Goal: Task Accomplishment & Management: Use online tool/utility

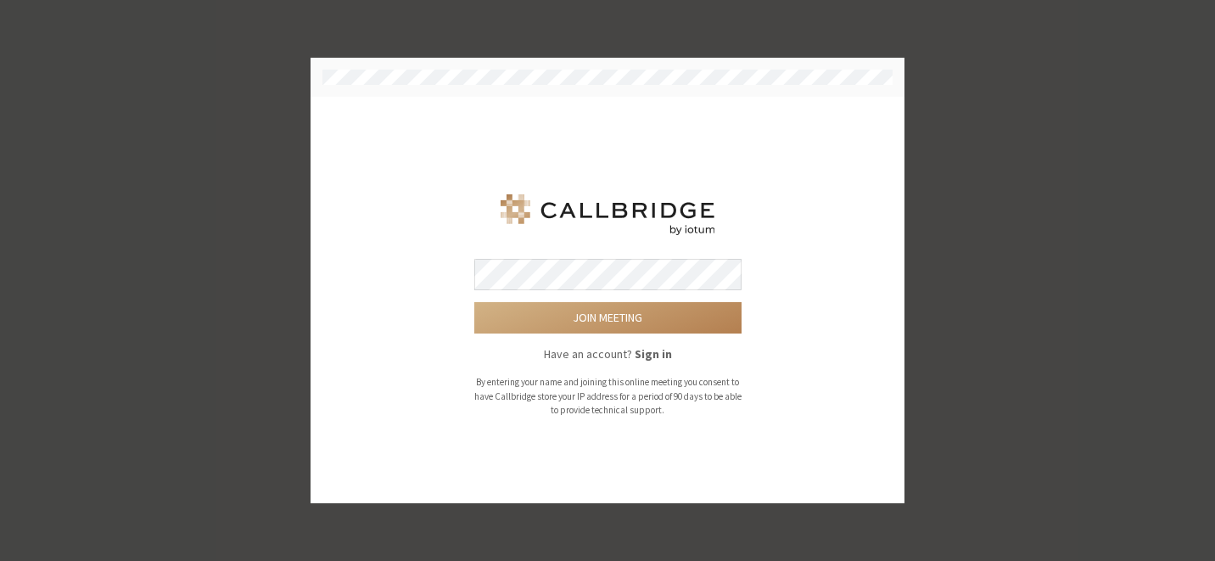
click at [474, 302] on button "Join meeting" at bounding box center [607, 317] width 267 height 31
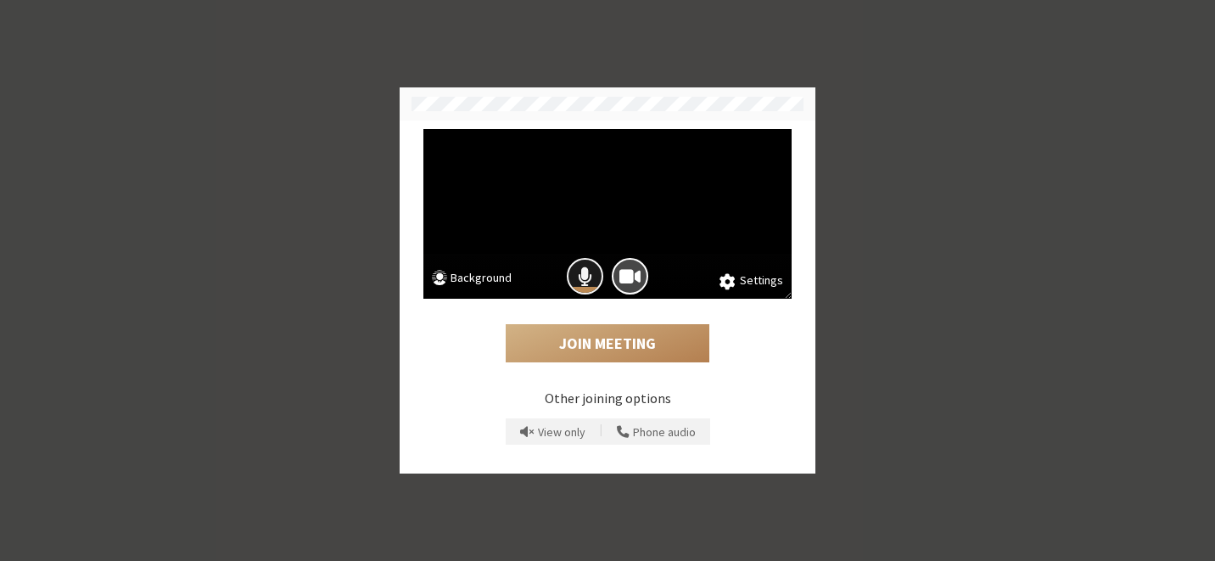
click at [584, 281] on span "Mic is on" at bounding box center [585, 276] width 14 height 23
click at [632, 282] on span "Camera is on" at bounding box center [630, 276] width 21 height 23
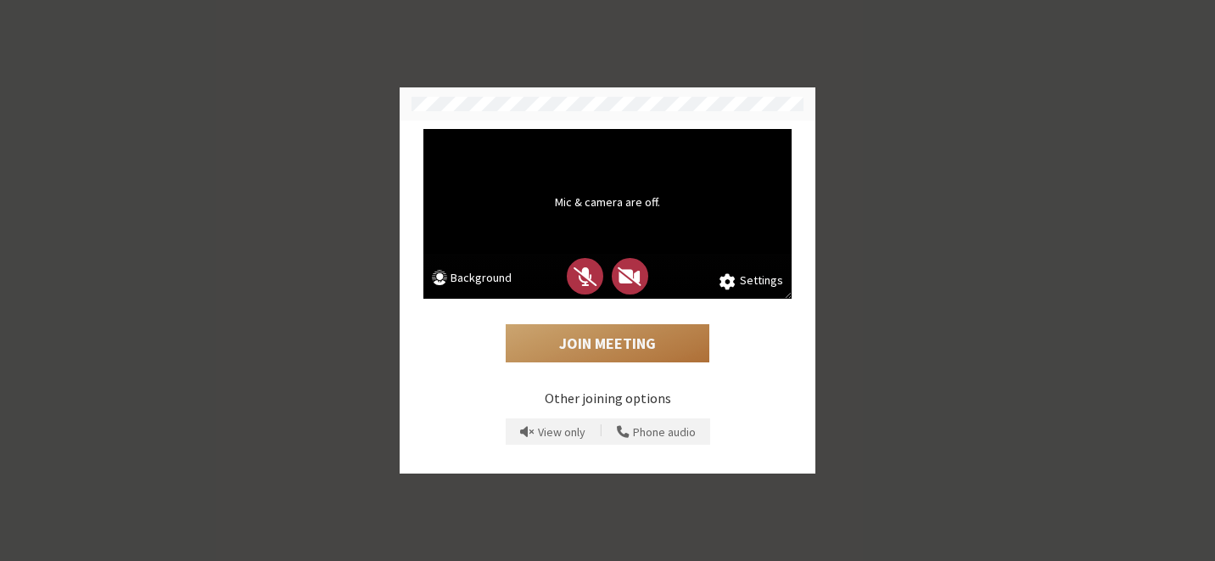
click at [631, 337] on button "Join Meeting" at bounding box center [608, 343] width 204 height 39
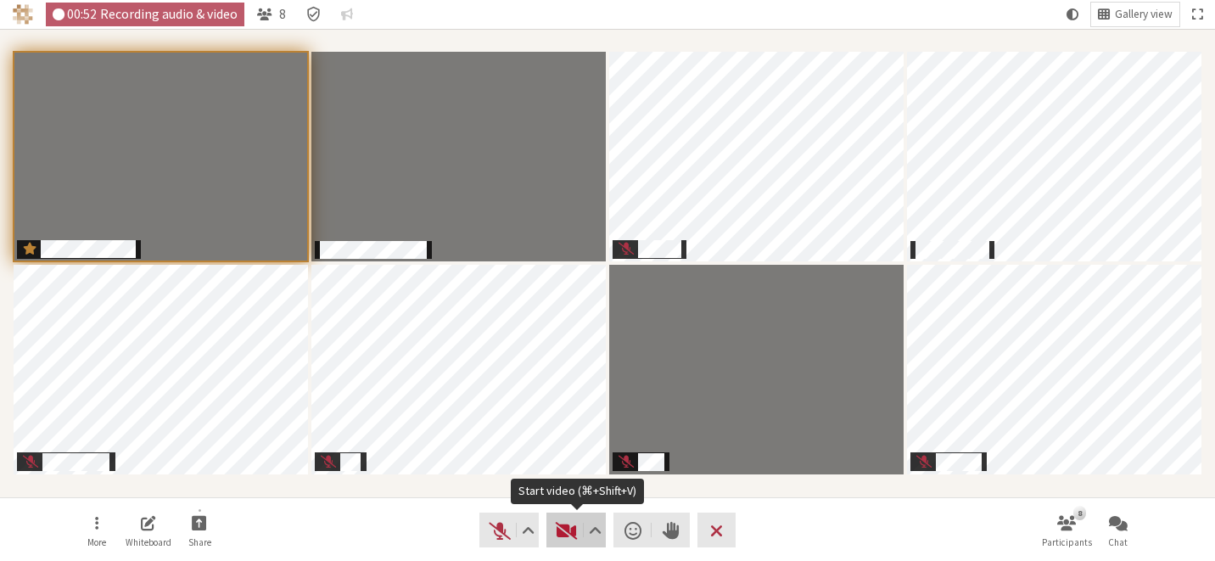
click at [568, 536] on span "Start video (⌘+Shift+V)" at bounding box center [567, 531] width 24 height 24
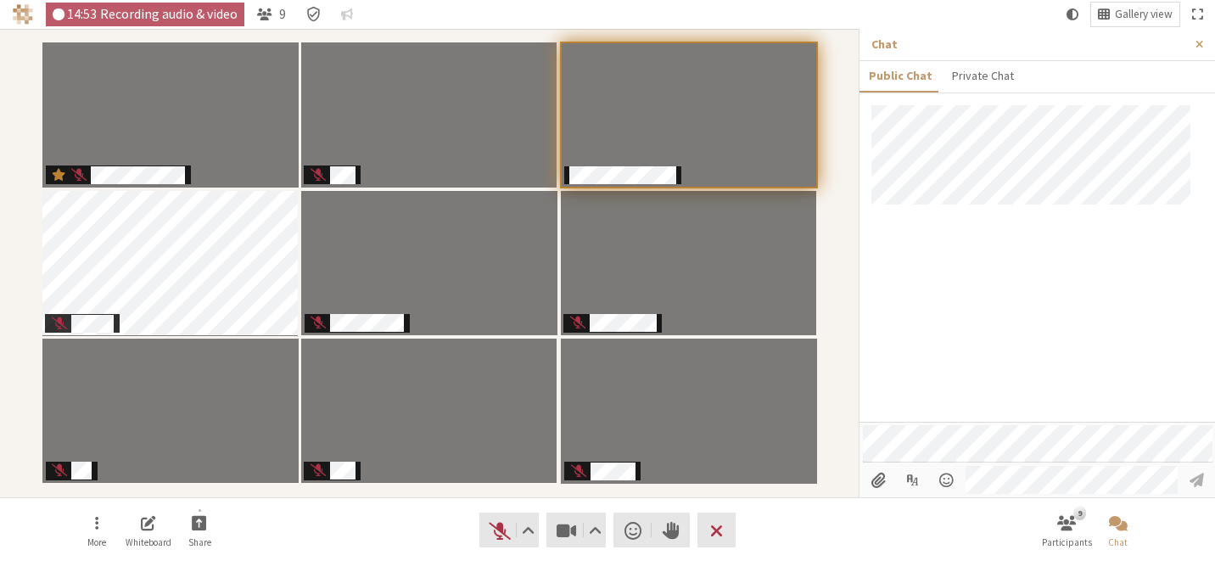
click at [1123, 318] on div at bounding box center [1038, 263] width 356 height 317
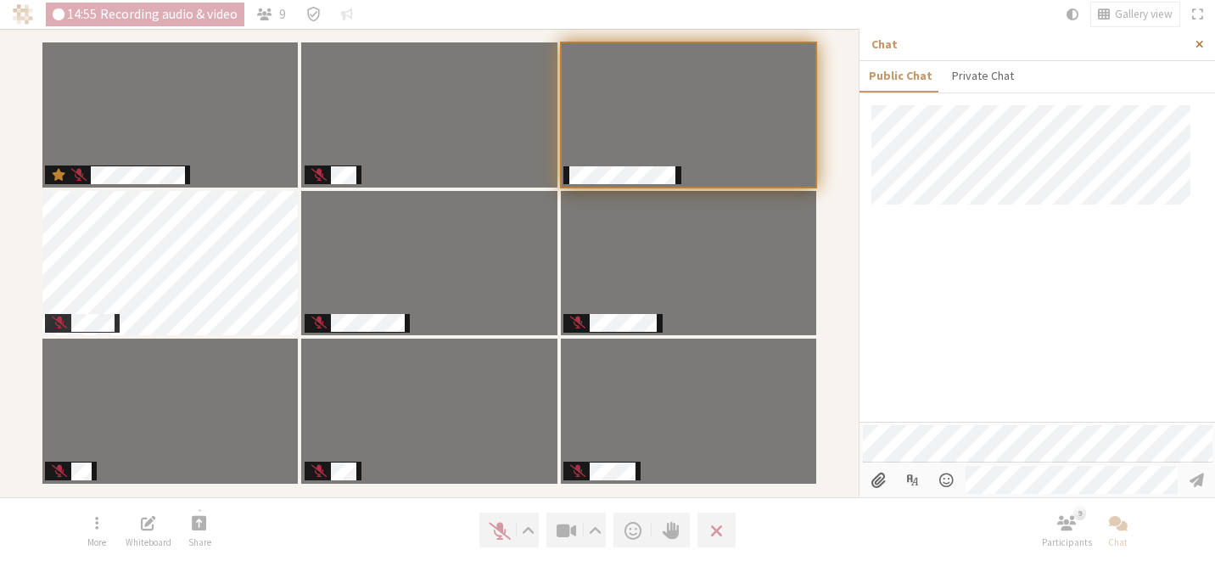
click at [1201, 49] on span "Close sidebar" at bounding box center [1200, 44] width 8 height 13
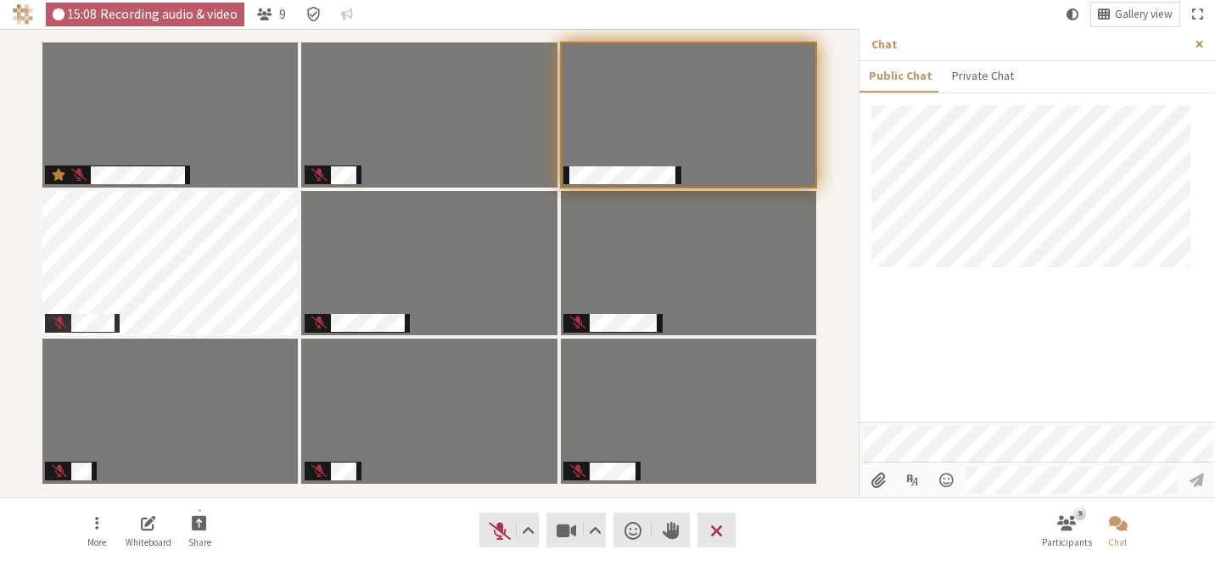
click at [1203, 47] on span "Close sidebar" at bounding box center [1200, 44] width 8 height 13
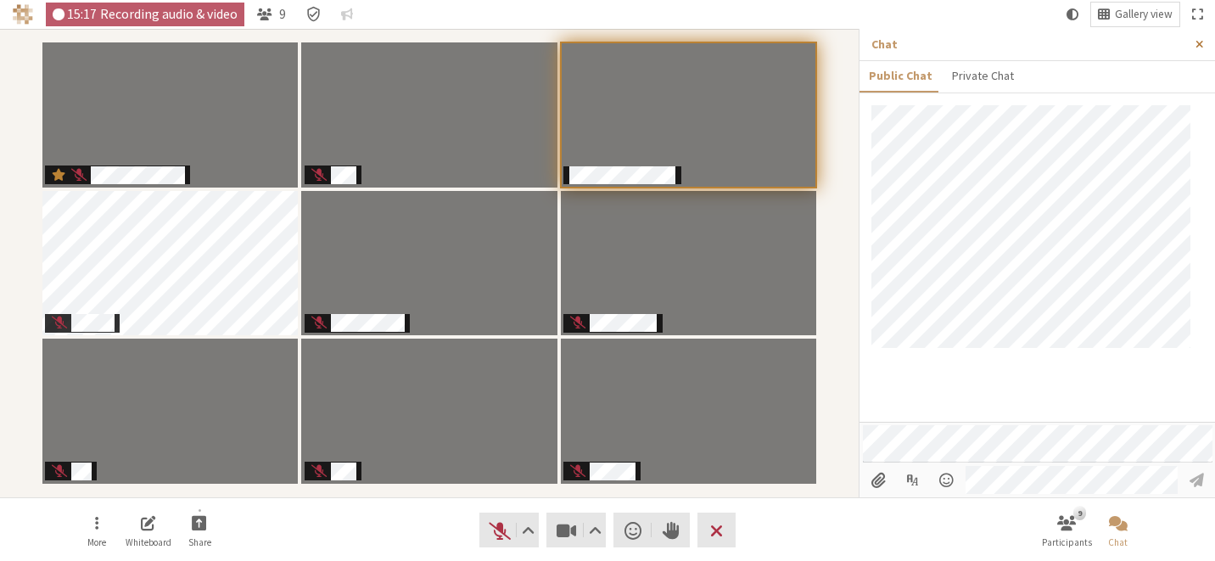
click at [1199, 36] on button "Close sidebar" at bounding box center [1199, 44] width 31 height 31
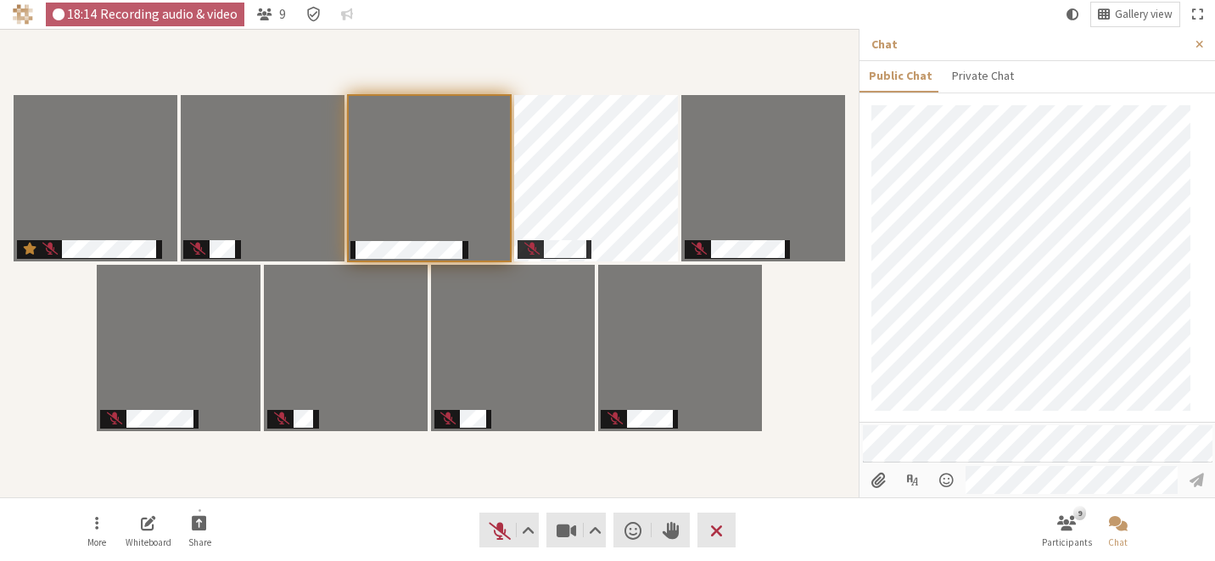
scroll to position [1, 0]
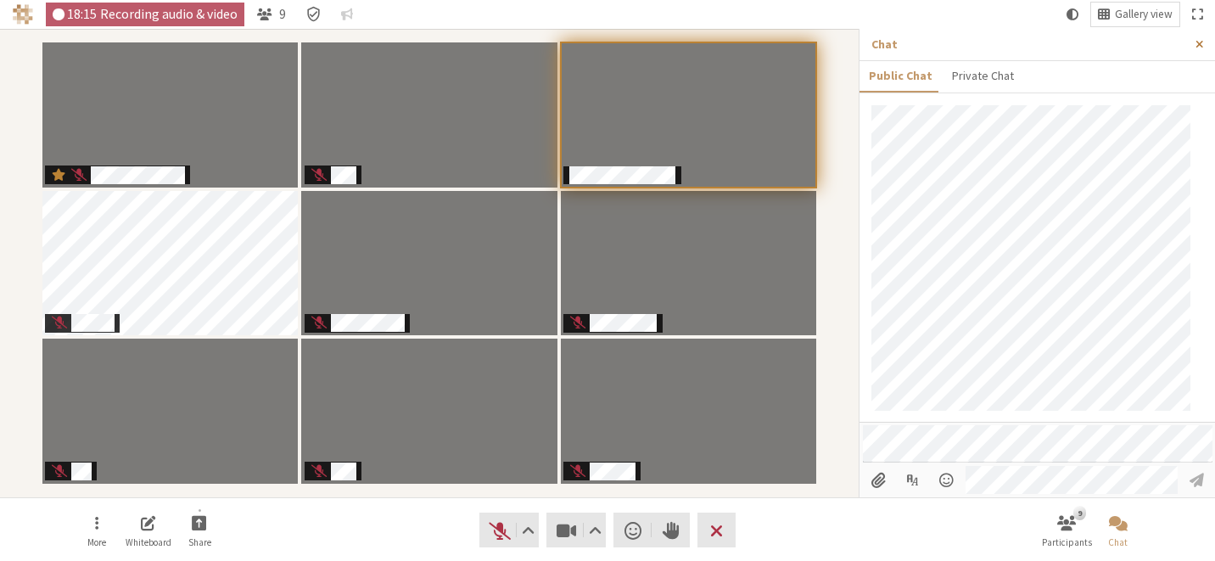
click at [1191, 35] on button "Close sidebar" at bounding box center [1199, 44] width 31 height 31
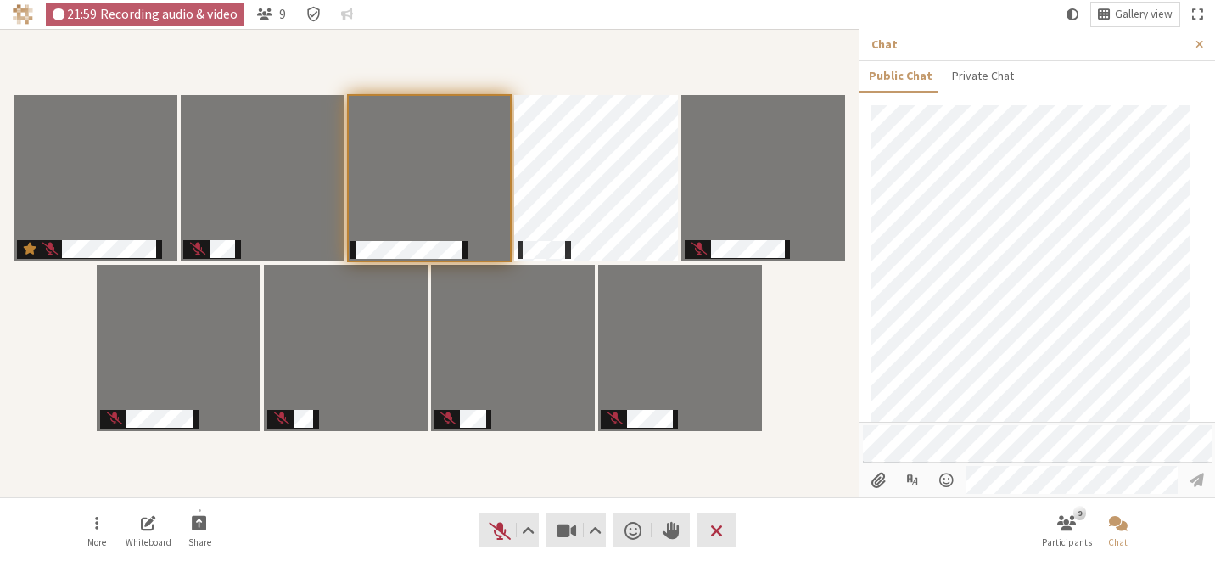
scroll to position [87, 0]
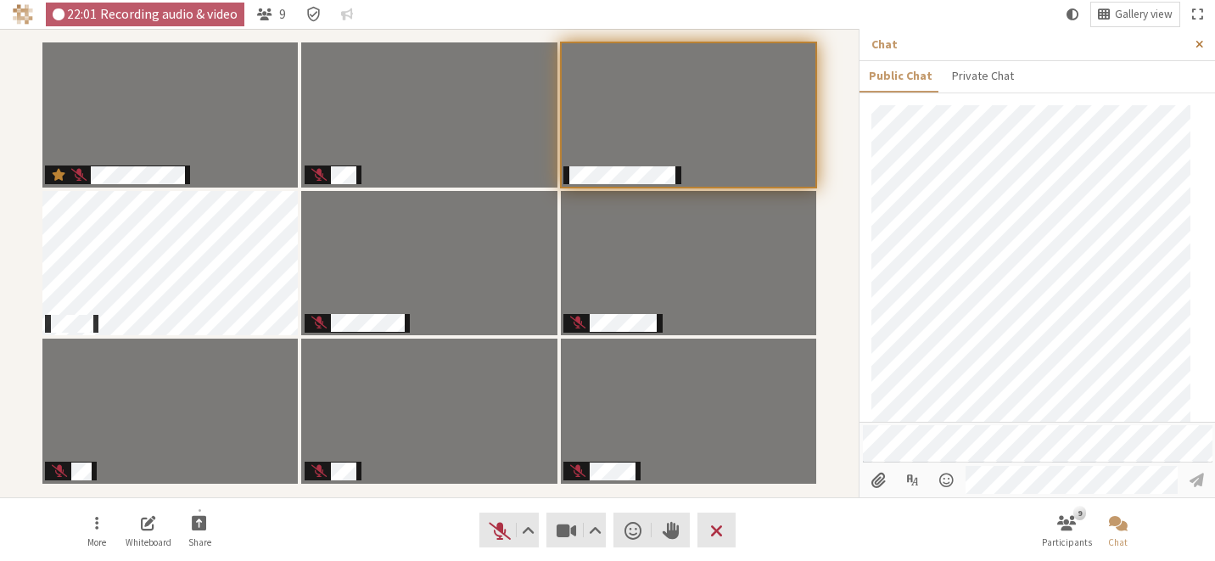
click at [1194, 52] on button "Close sidebar" at bounding box center [1199, 44] width 31 height 31
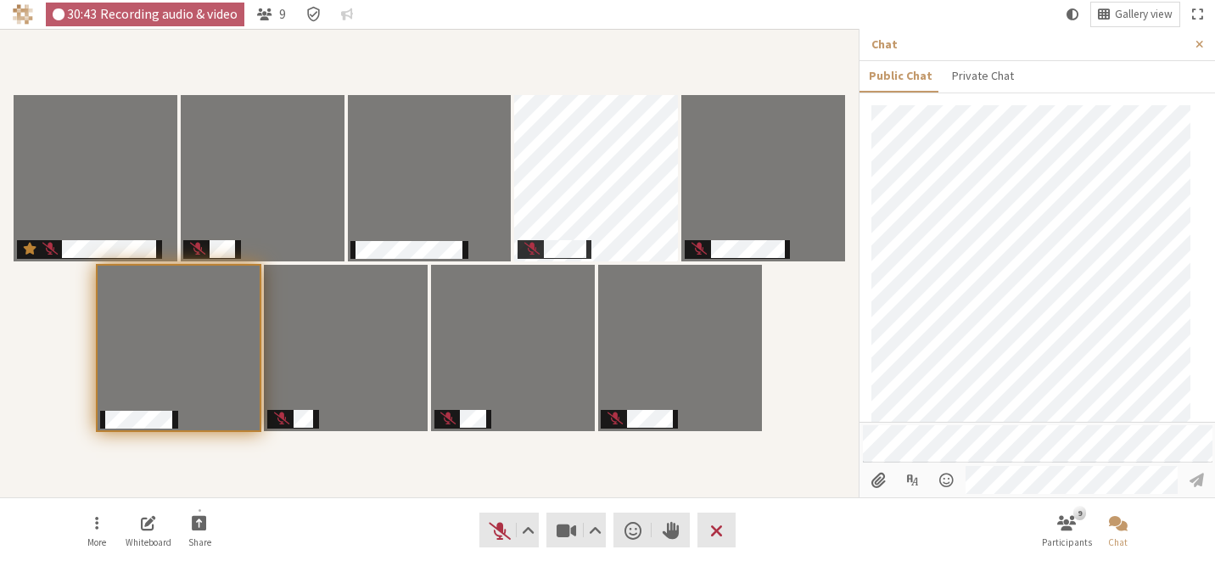
scroll to position [210, 0]
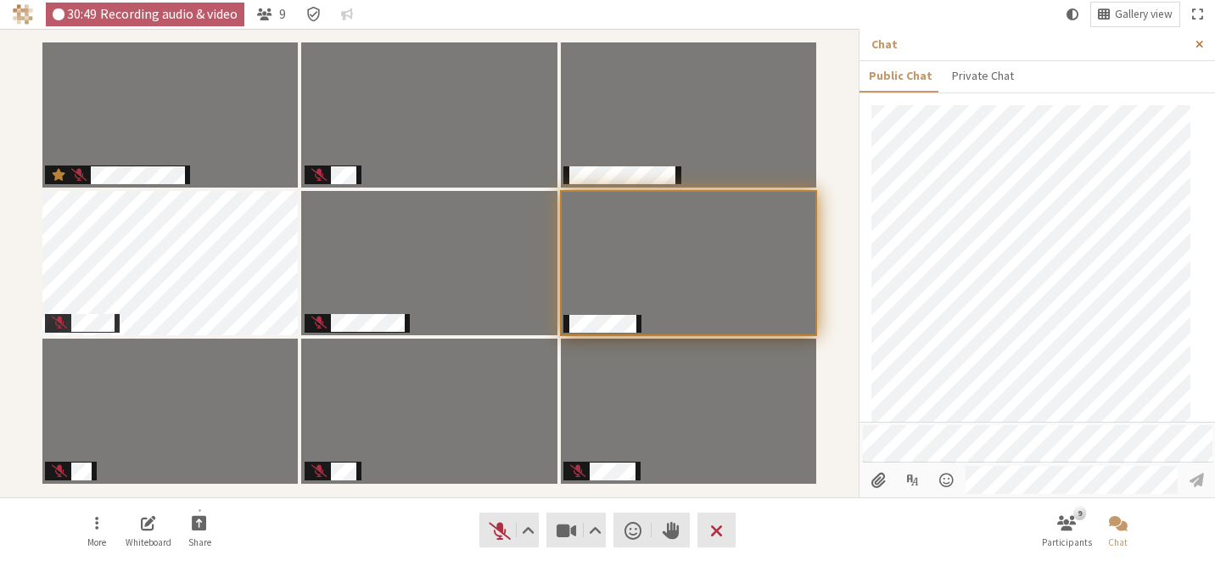
click at [1198, 41] on span "Close sidebar" at bounding box center [1200, 44] width 8 height 13
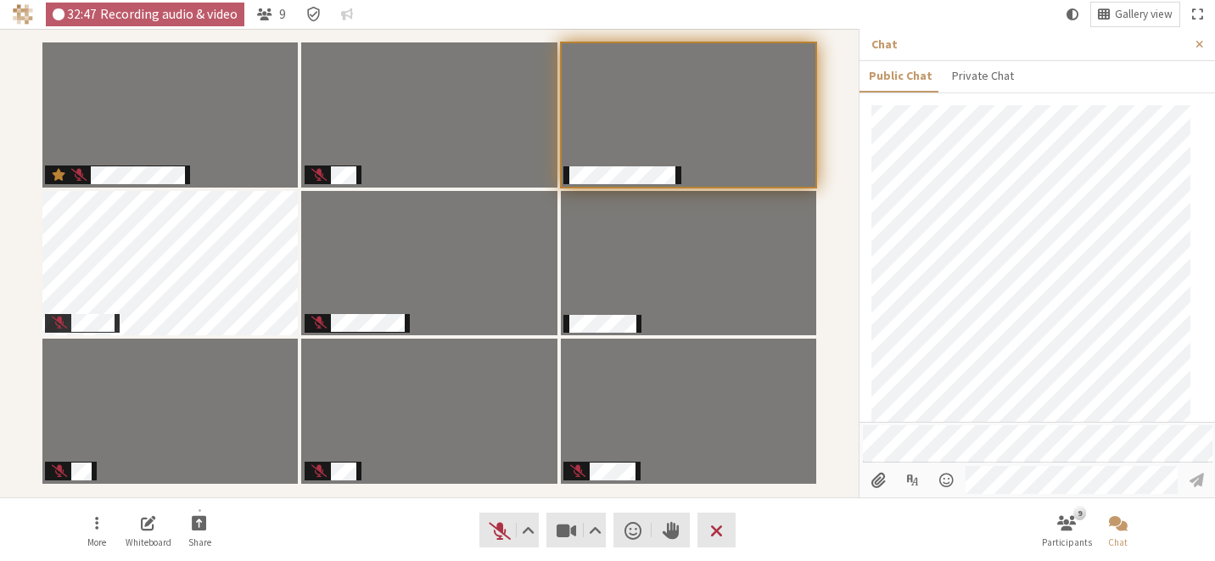
scroll to position [455, 0]
click at [1197, 38] on span "Close sidebar" at bounding box center [1200, 44] width 8 height 13
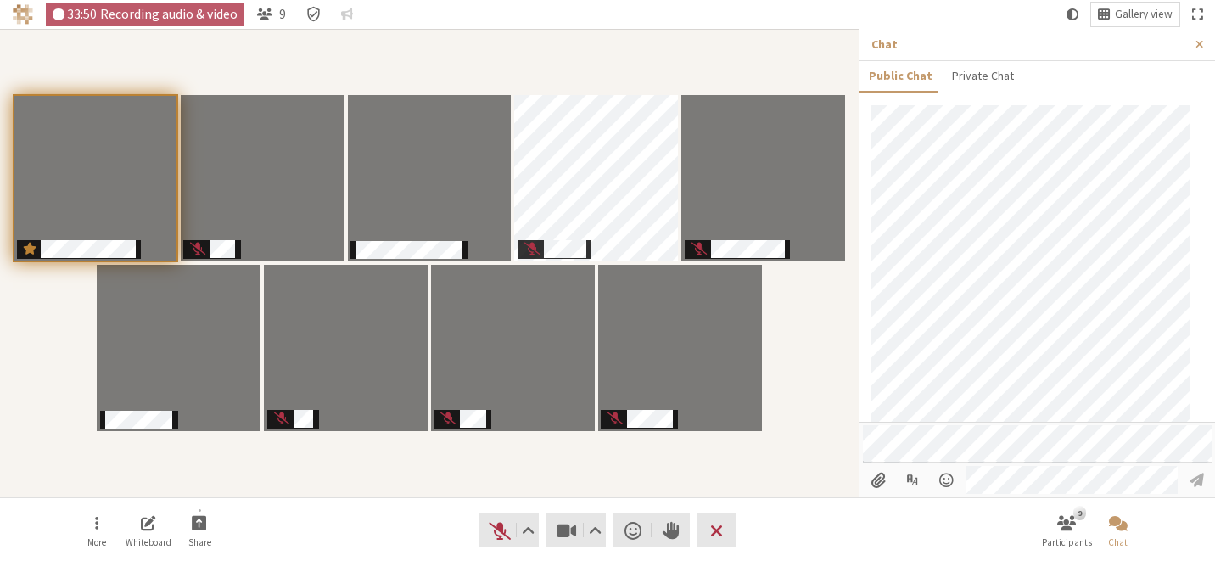
scroll to position [518, 0]
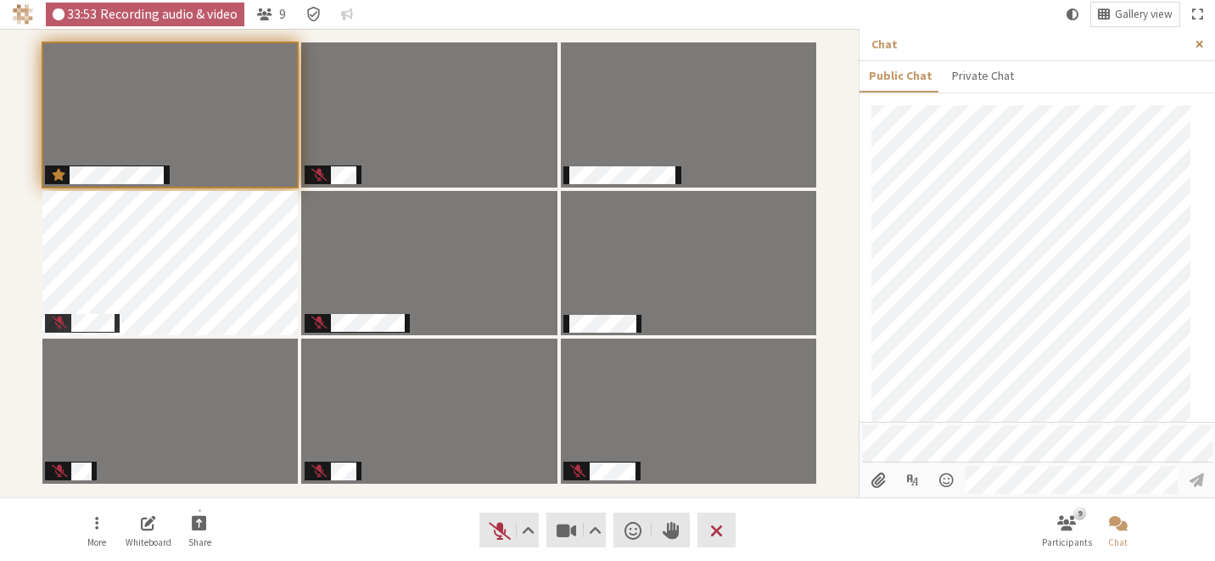
click at [1208, 48] on button "Close sidebar" at bounding box center [1199, 44] width 31 height 31
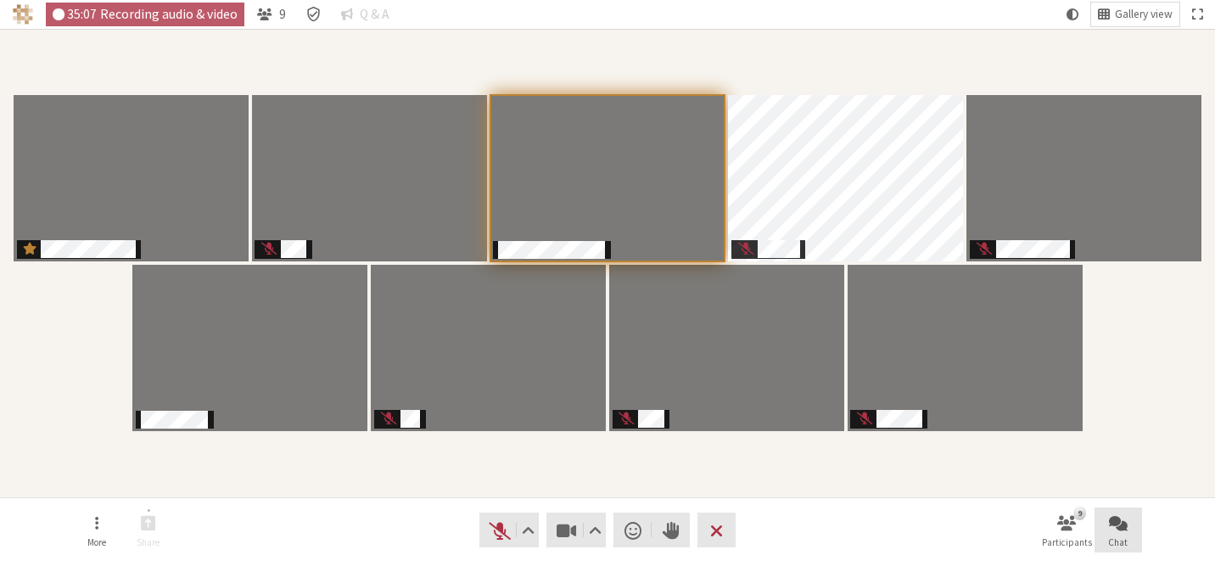
click at [1126, 520] on span "Open chat" at bounding box center [1118, 523] width 19 height 20
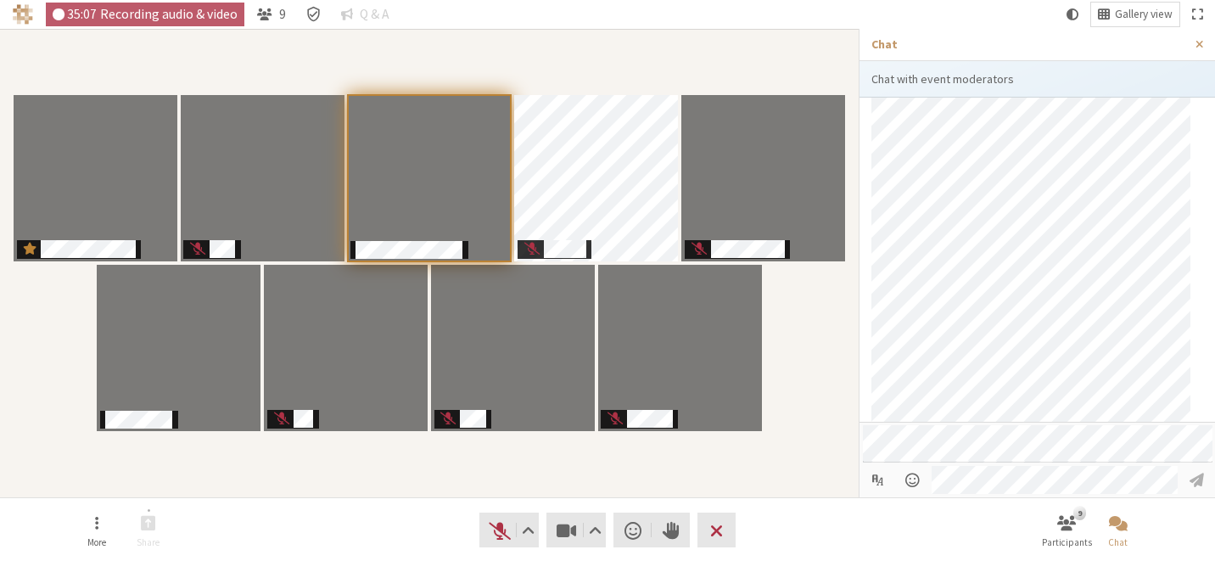
scroll to position [510, 0]
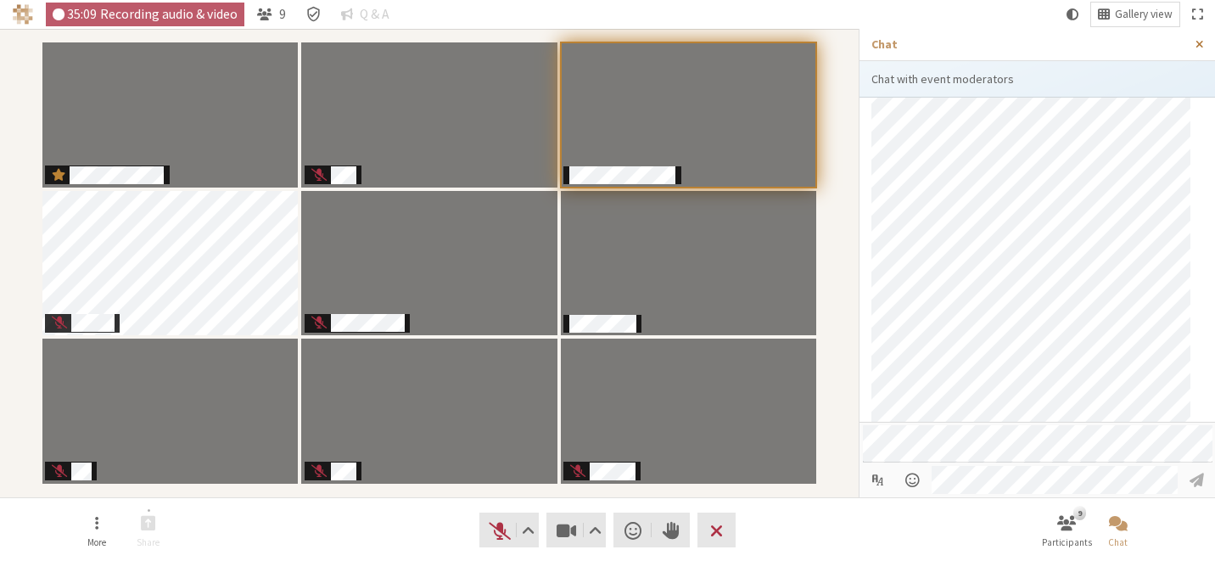
click at [1200, 45] on span "Close sidebar" at bounding box center [1200, 44] width 8 height 13
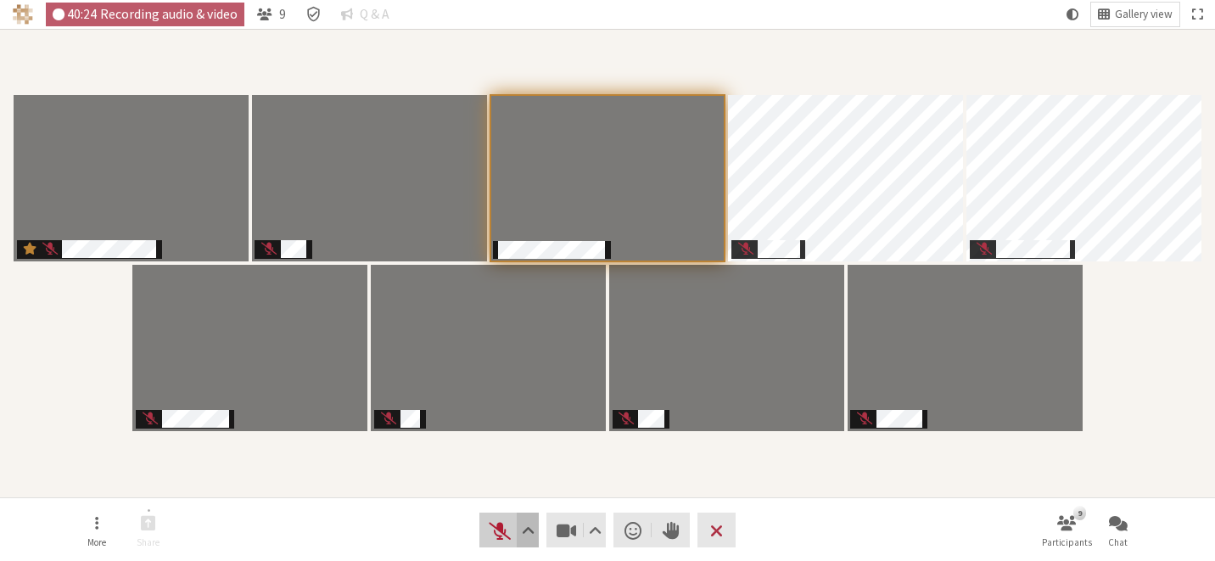
drag, startPoint x: 511, startPoint y: 527, endPoint x: 523, endPoint y: 516, distance: 16.2
click at [511, 527] on button "Audio" at bounding box center [509, 530] width 59 height 35
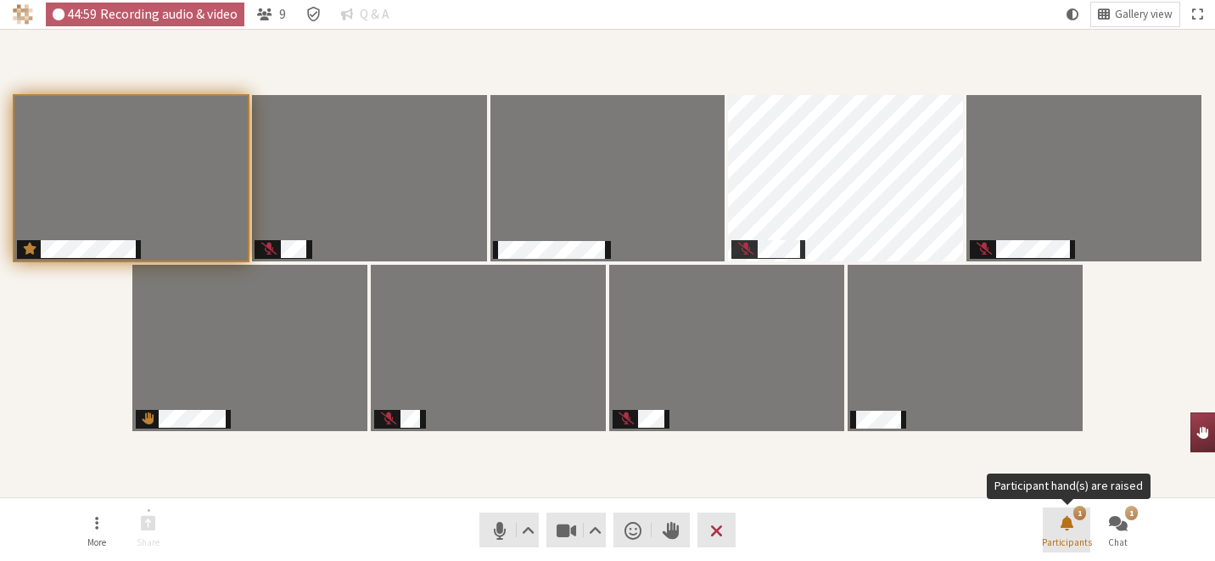
click at [1080, 537] on span "Participants" at bounding box center [1067, 542] width 50 height 10
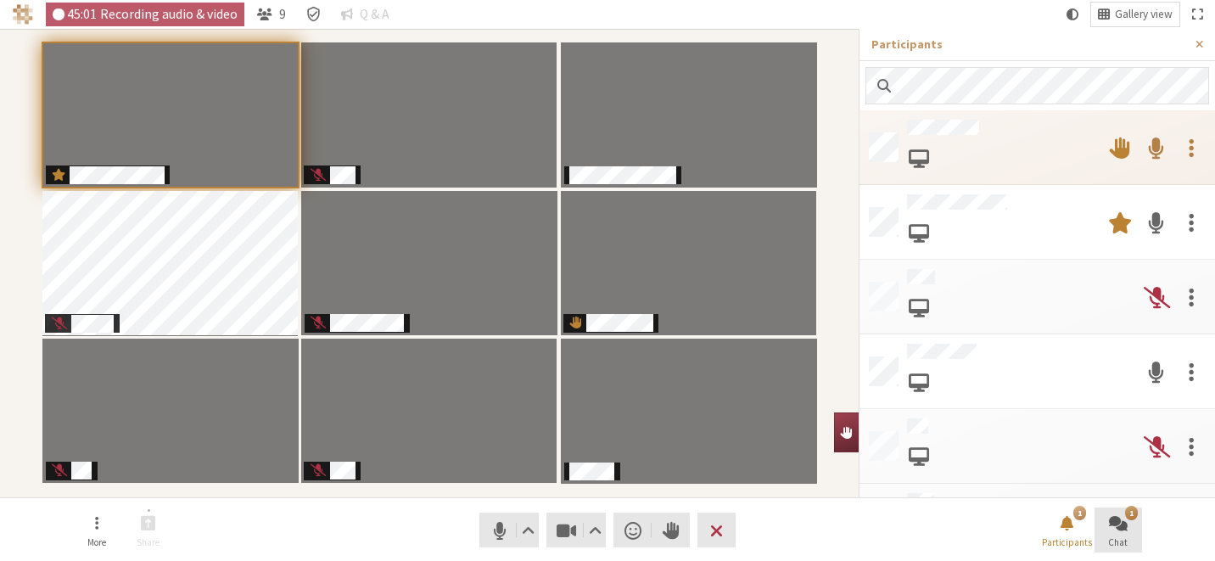
click at [1124, 527] on span "Open chat" at bounding box center [1118, 523] width 19 height 20
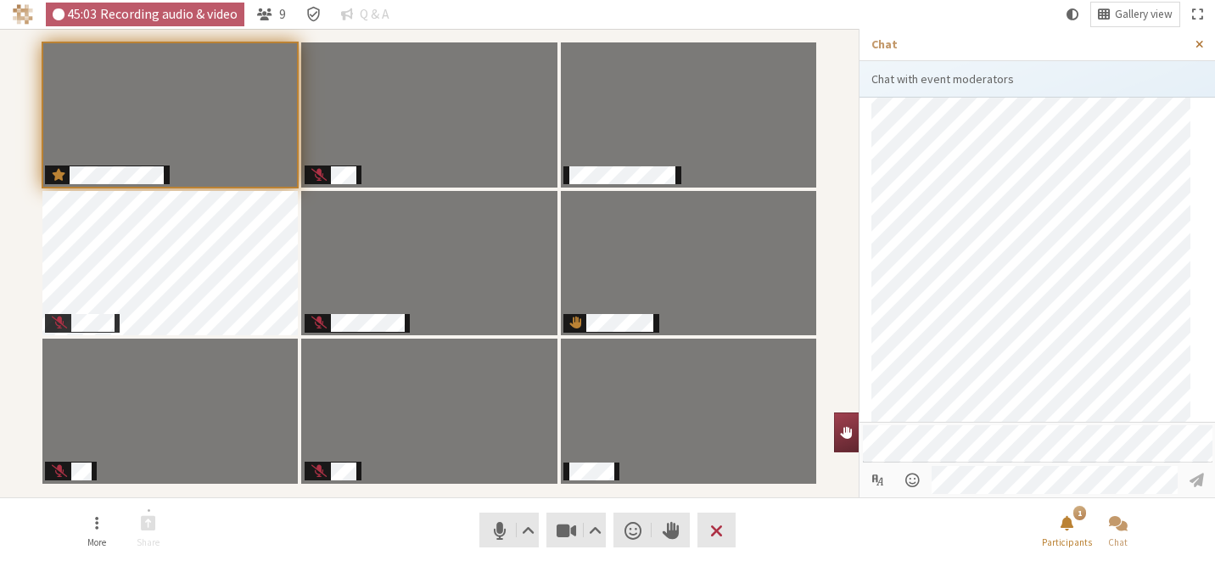
click at [1201, 40] on span "Close sidebar" at bounding box center [1200, 44] width 8 height 13
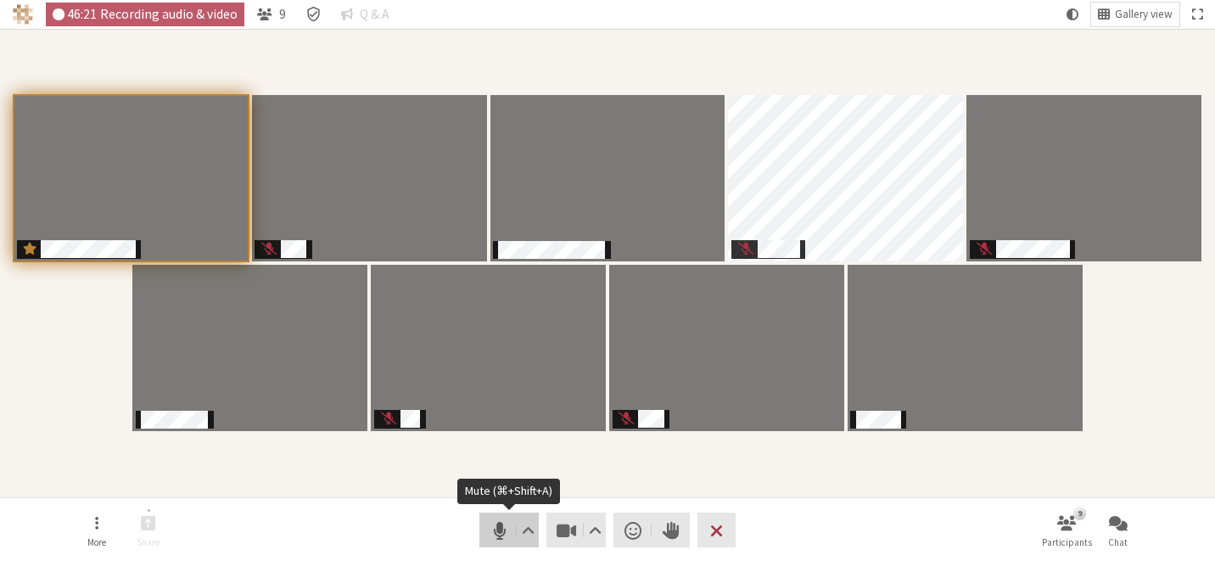
click at [500, 530] on span "Mute (⌘+Shift+A)" at bounding box center [500, 531] width 24 height 24
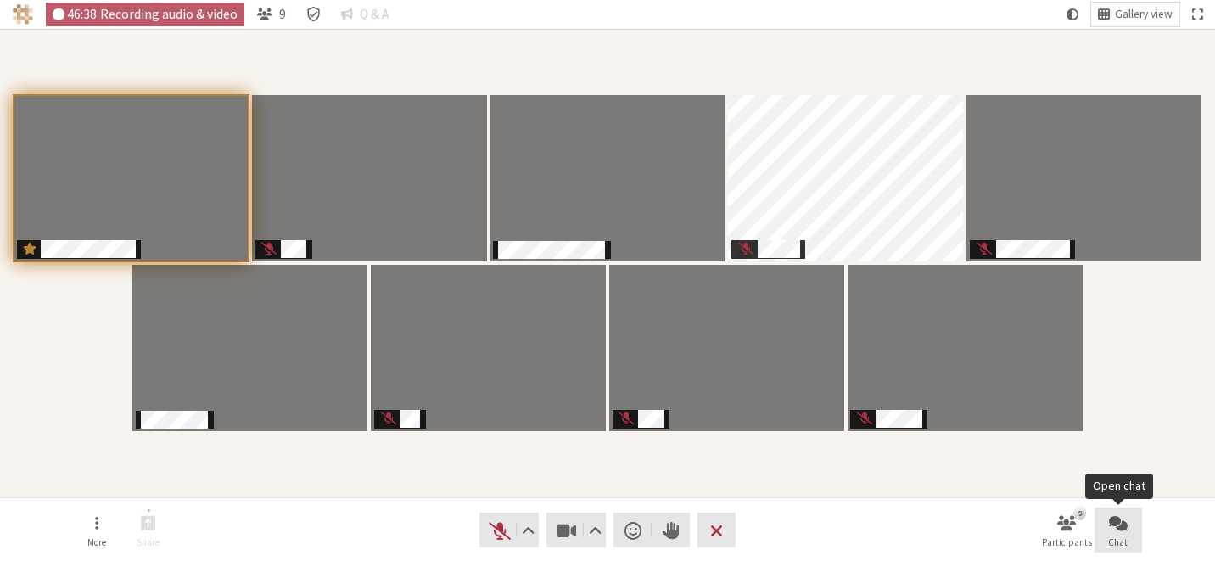
click at [1115, 528] on span "Open chat" at bounding box center [1118, 523] width 19 height 20
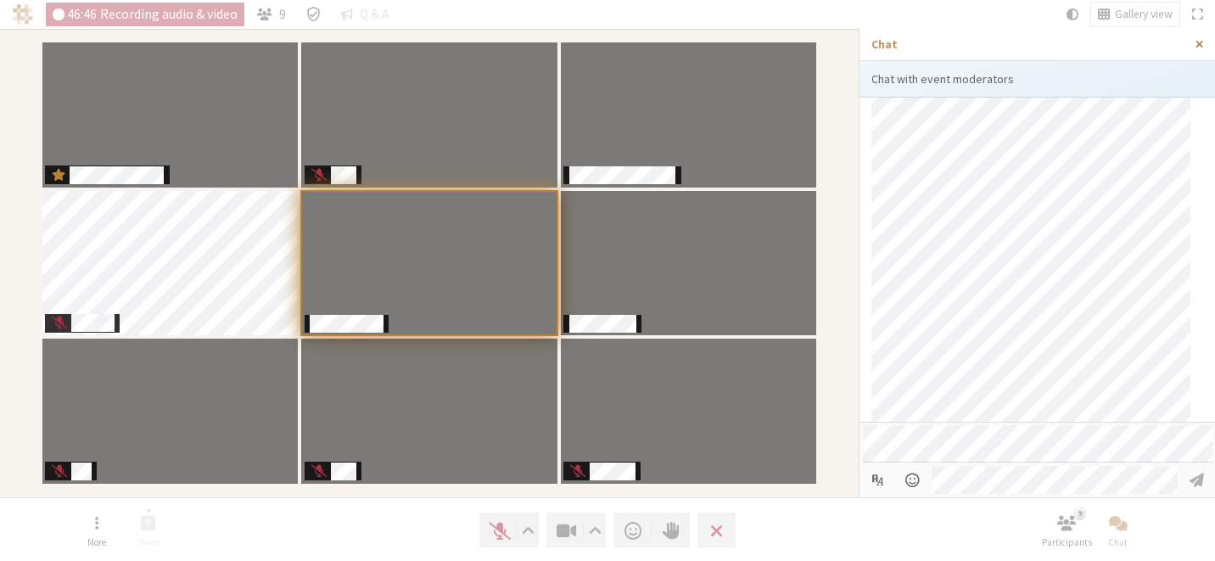
click at [1196, 47] on span "Close sidebar" at bounding box center [1200, 44] width 8 height 13
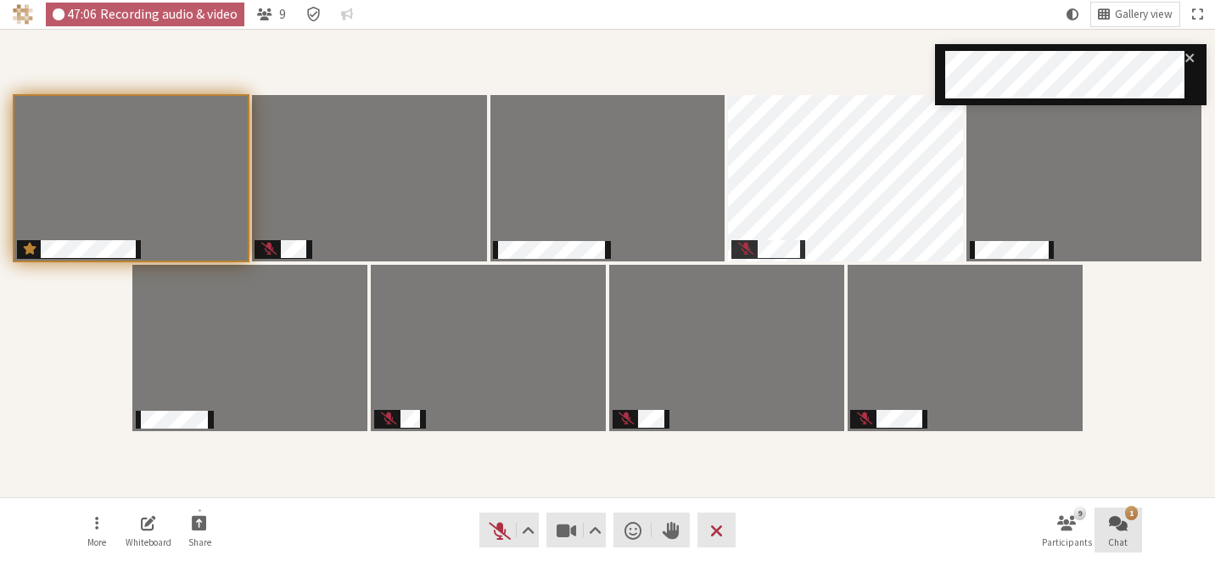
click at [1120, 526] on span "Open chat" at bounding box center [1118, 523] width 19 height 20
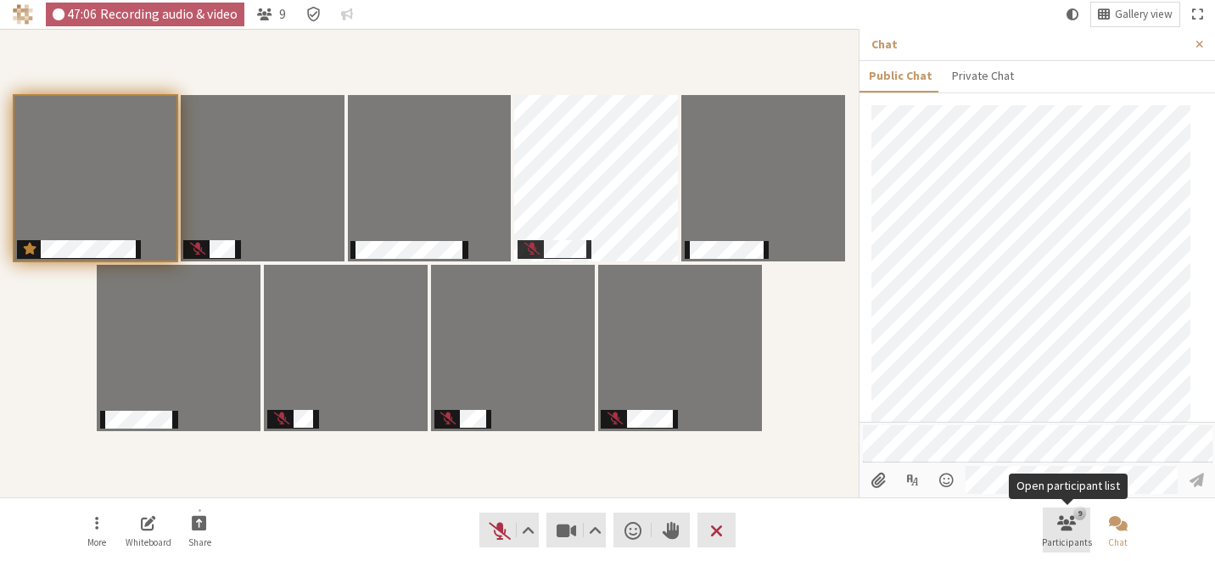
scroll to position [581, 0]
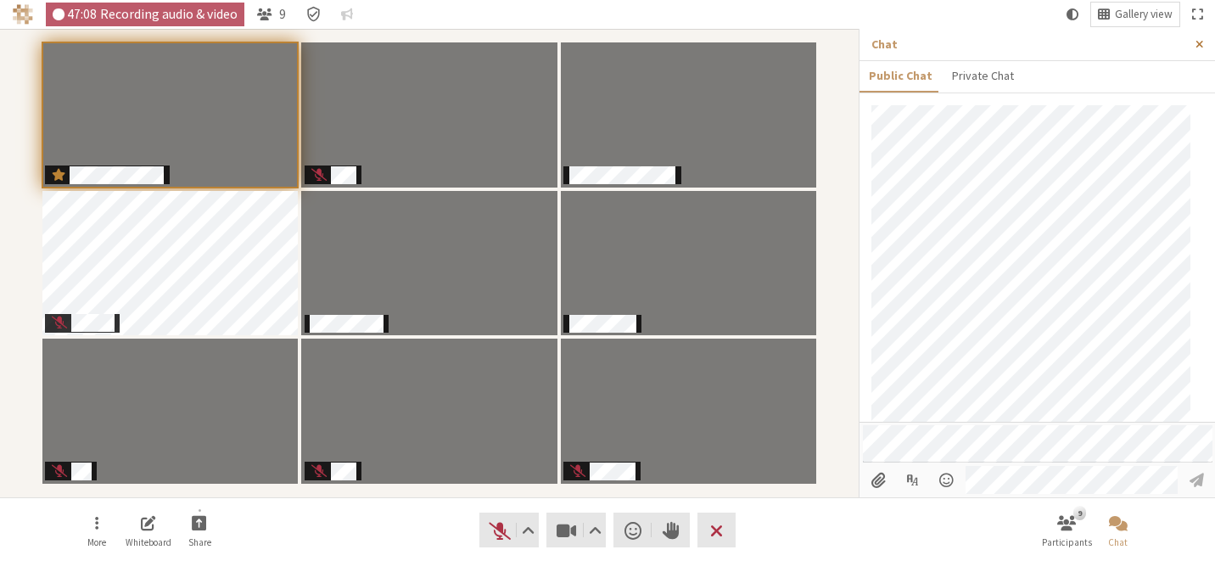
click at [1198, 44] on span "Close sidebar" at bounding box center [1200, 44] width 8 height 13
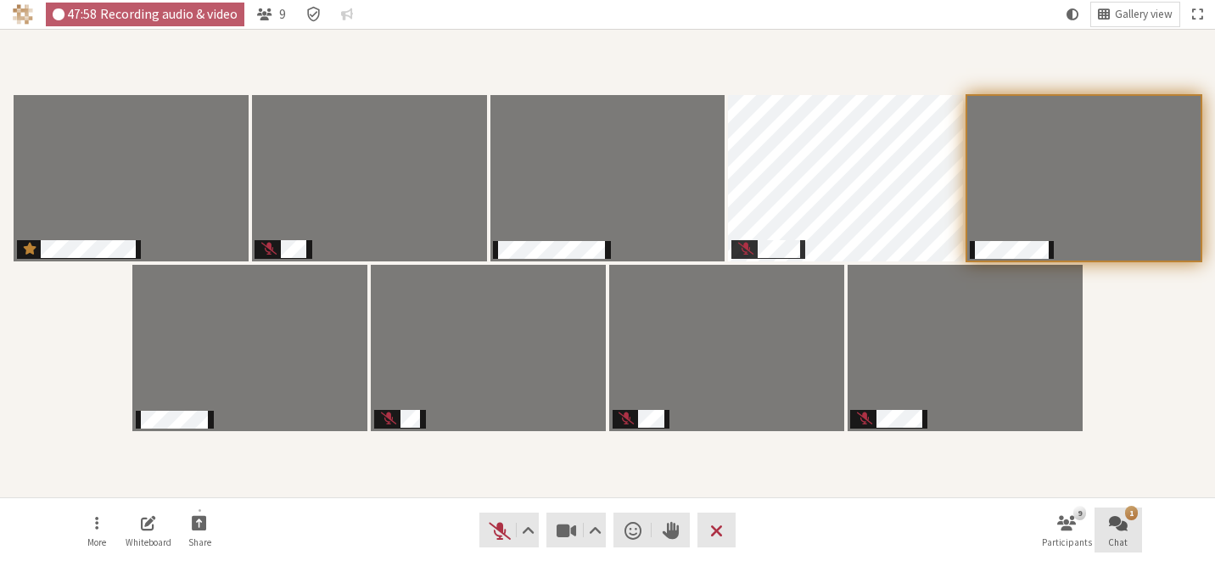
click at [1131, 533] on button "1 Chat" at bounding box center [1119, 531] width 48 height 46
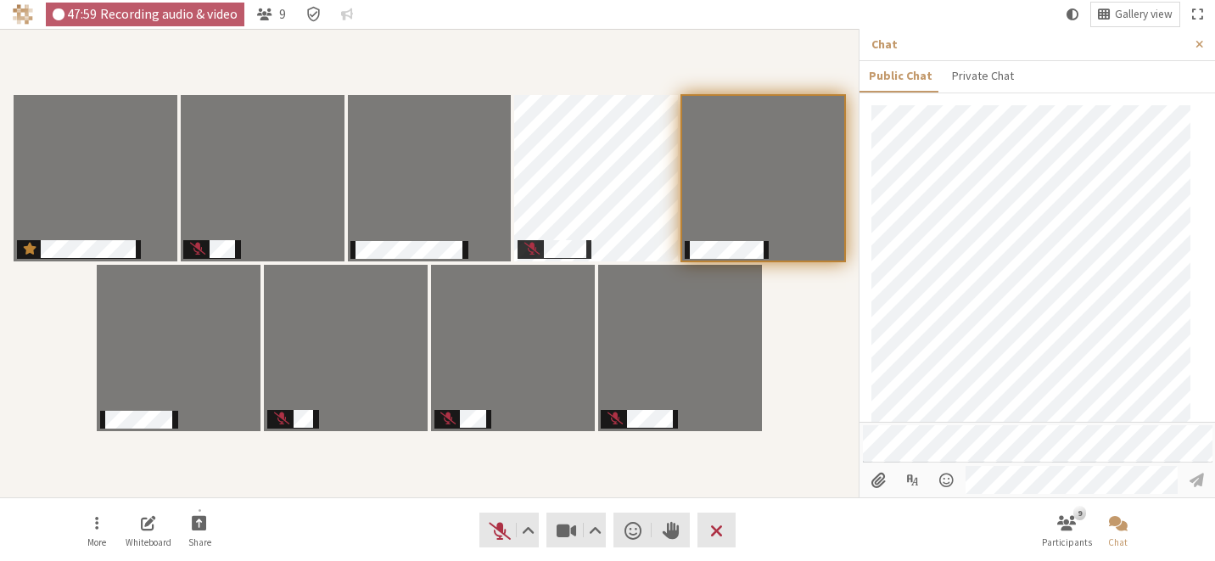
scroll to position [835, 0]
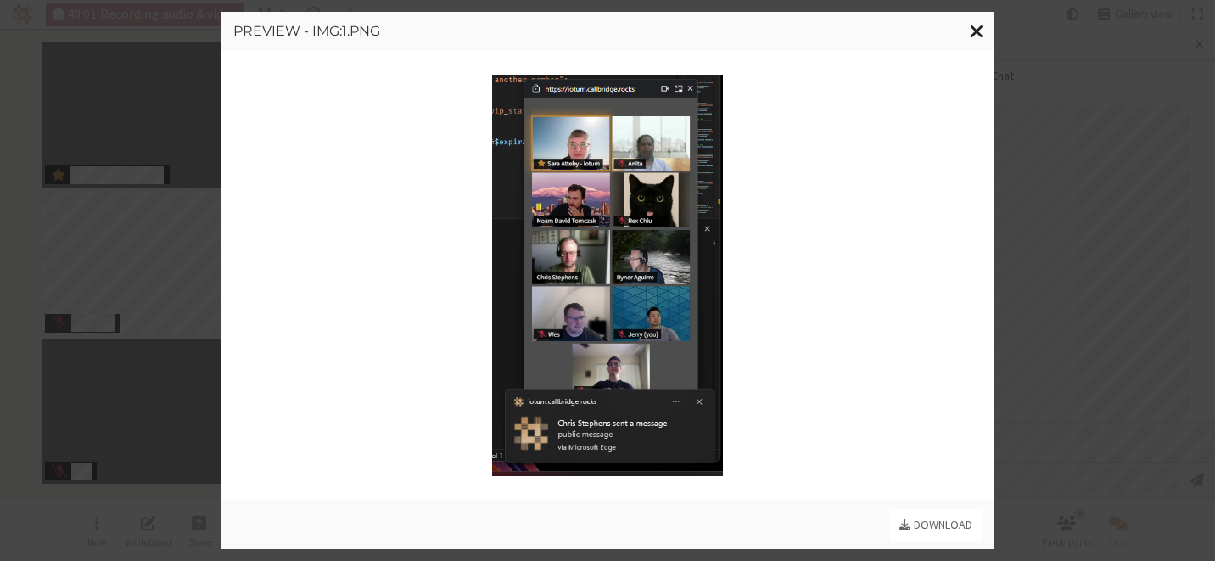
click at [973, 30] on span "Close modal" at bounding box center [977, 30] width 14 height 21
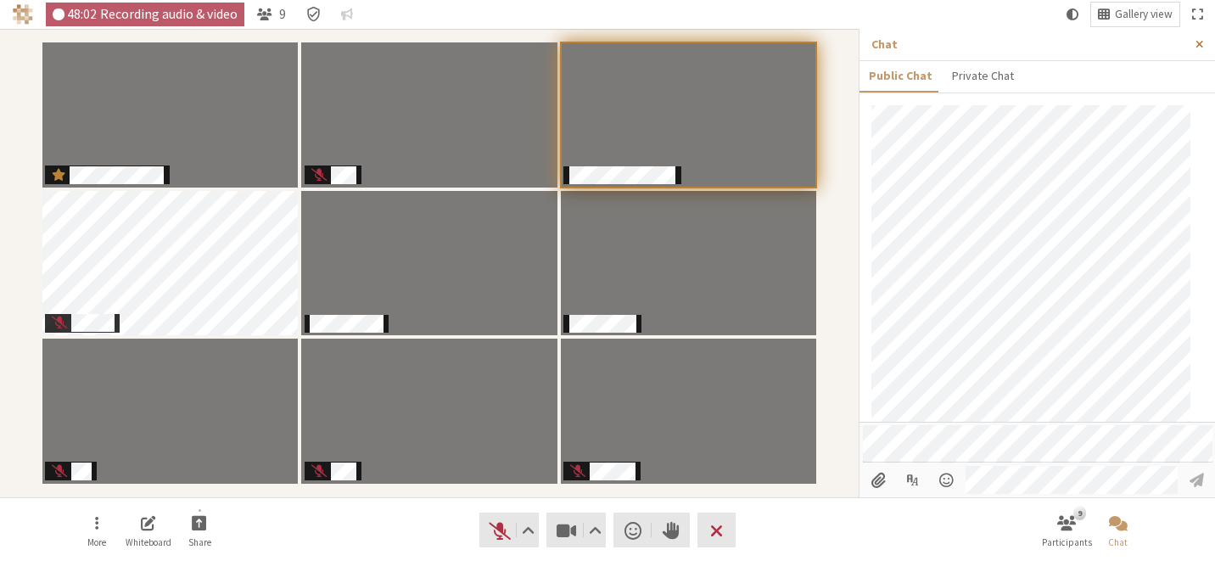
click at [1201, 42] on span "Close sidebar" at bounding box center [1200, 44] width 8 height 13
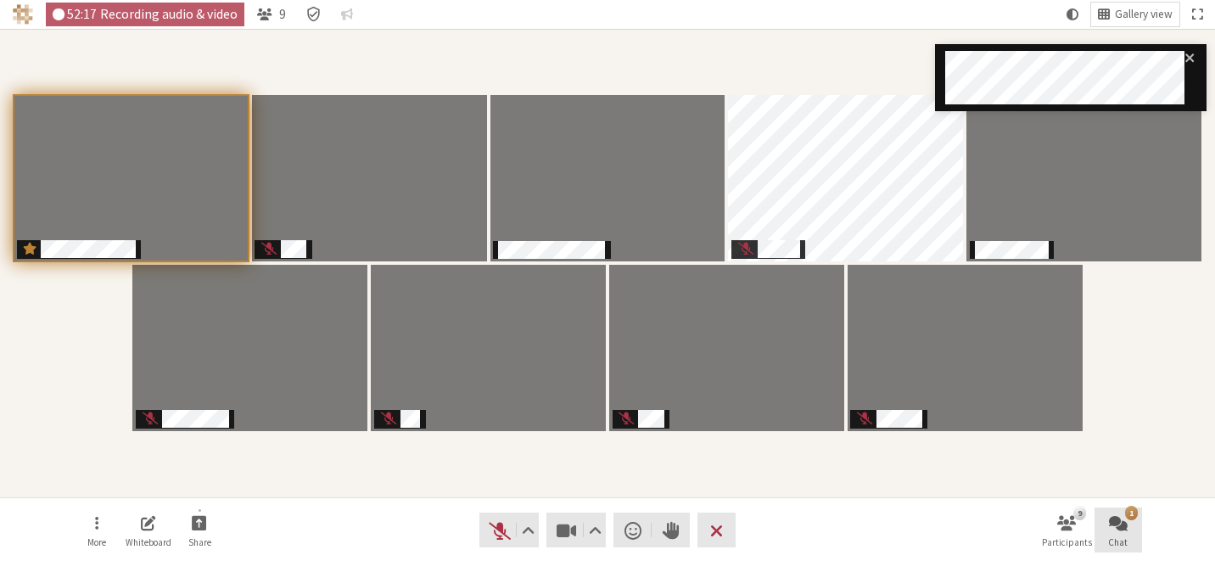
click at [1131, 530] on button "1 Chat" at bounding box center [1119, 531] width 48 height 46
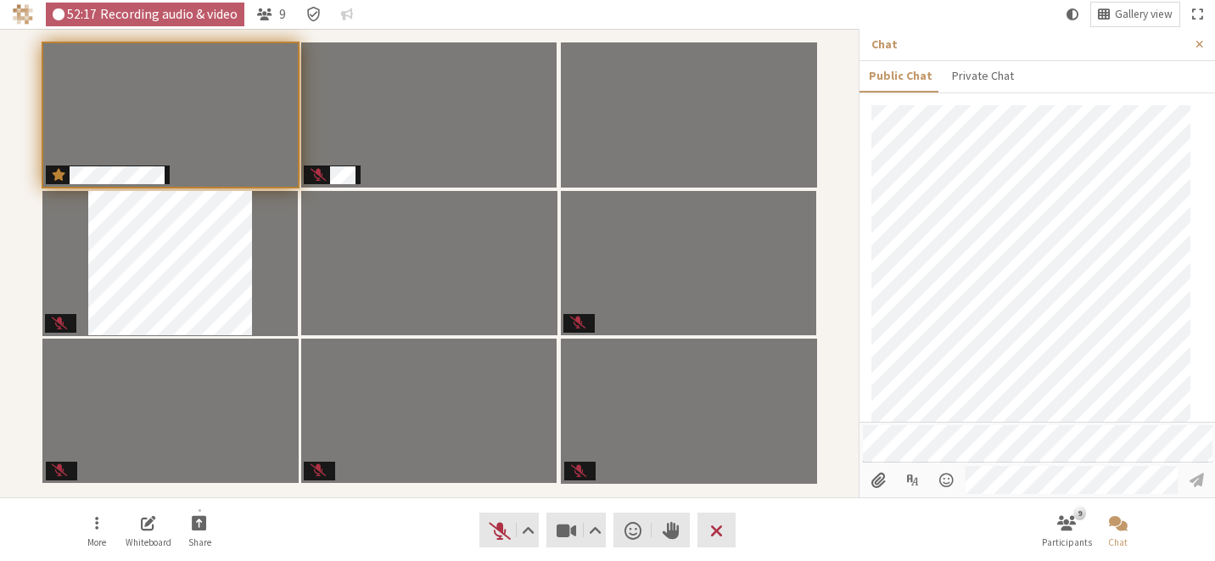
scroll to position [916, 0]
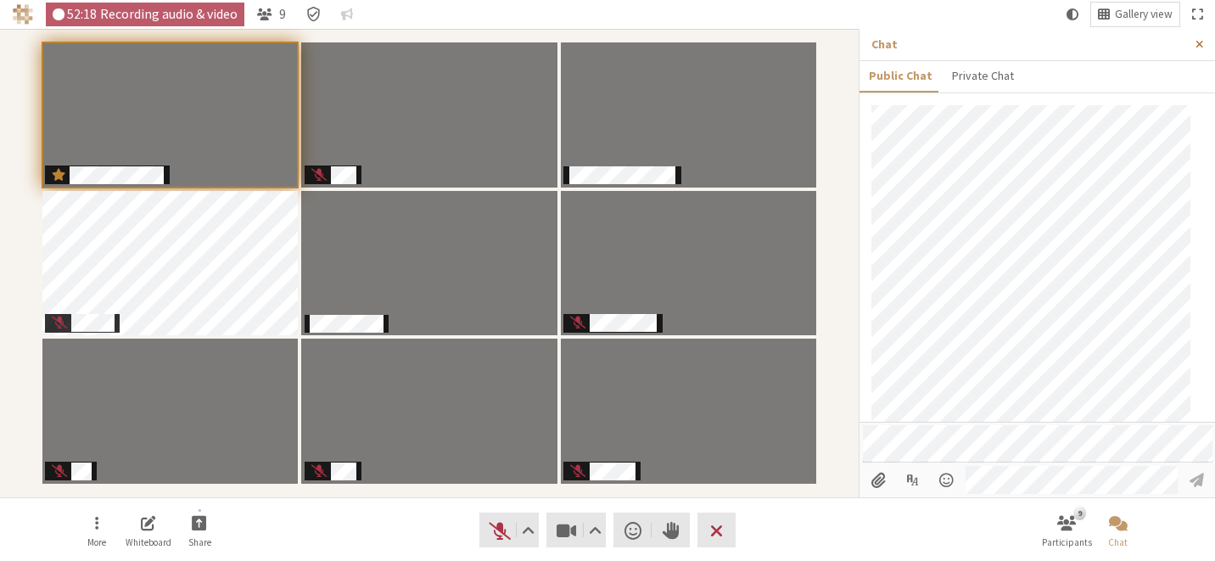
click at [1204, 45] on button "Close sidebar" at bounding box center [1199, 44] width 31 height 31
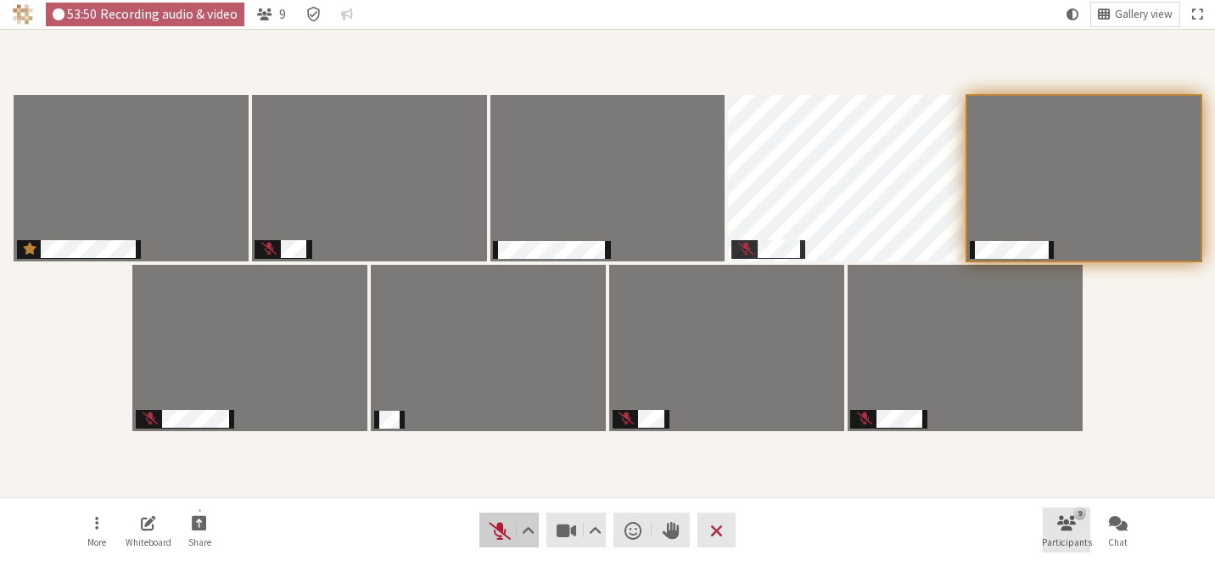
drag, startPoint x: 502, startPoint y: 528, endPoint x: 1077, endPoint y: 515, distance: 575.6
click at [1058, 509] on nav "More Whiteboard Share Audio Video Send a reaction Raise hand Leave 9 Participan…" at bounding box center [607, 530] width 1069 height 64
click at [1140, 522] on button "Chat" at bounding box center [1119, 531] width 48 height 46
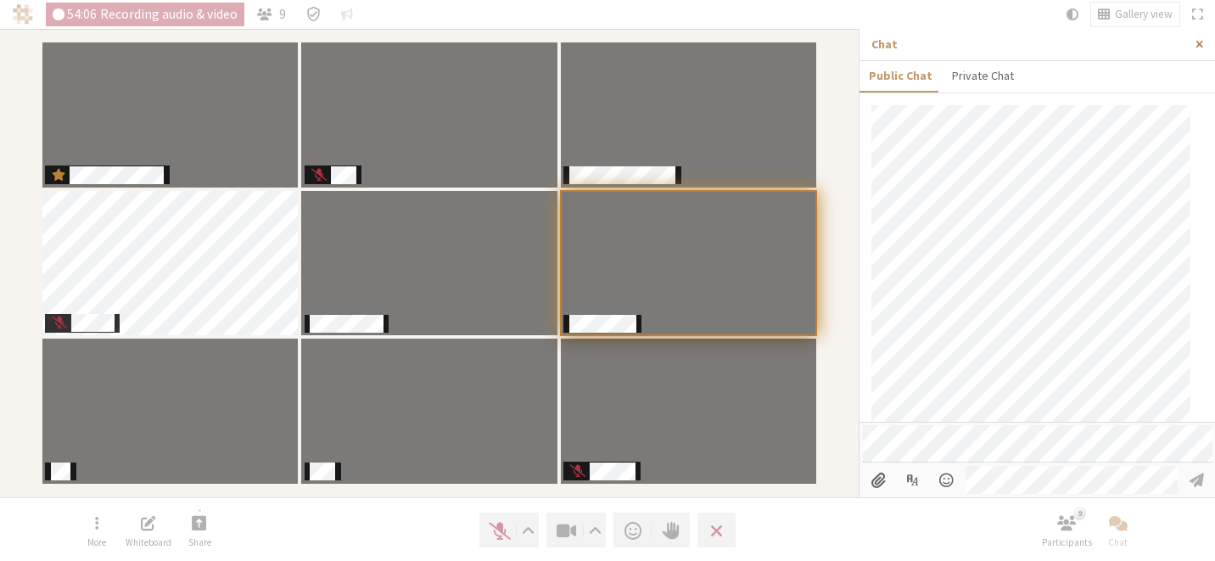
click at [1198, 49] on span "Close sidebar" at bounding box center [1200, 44] width 8 height 13
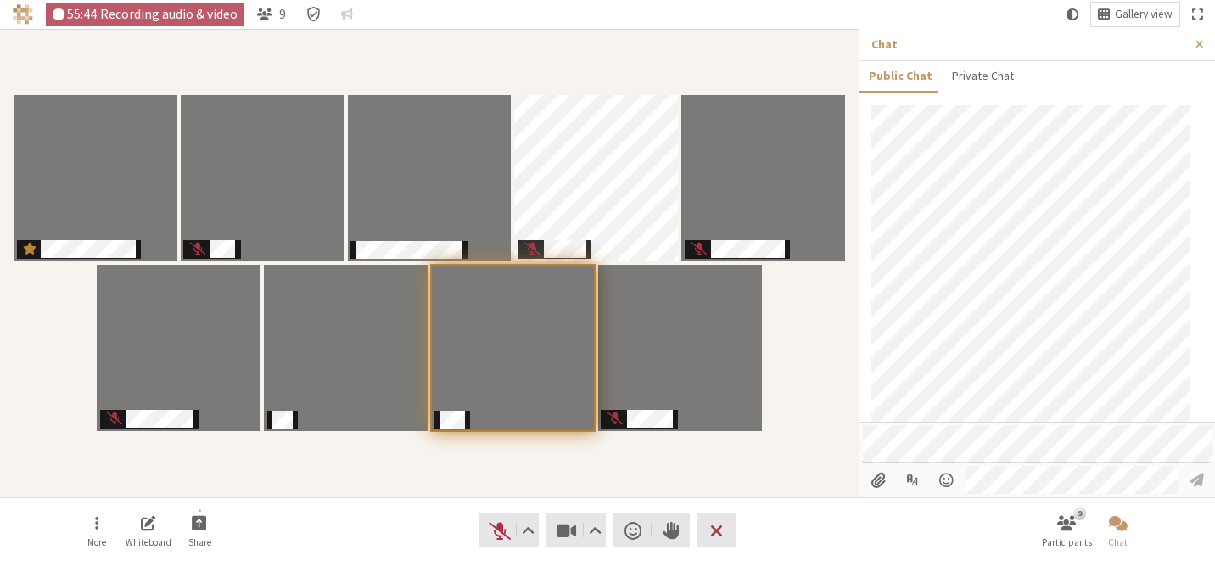
scroll to position [993, 0]
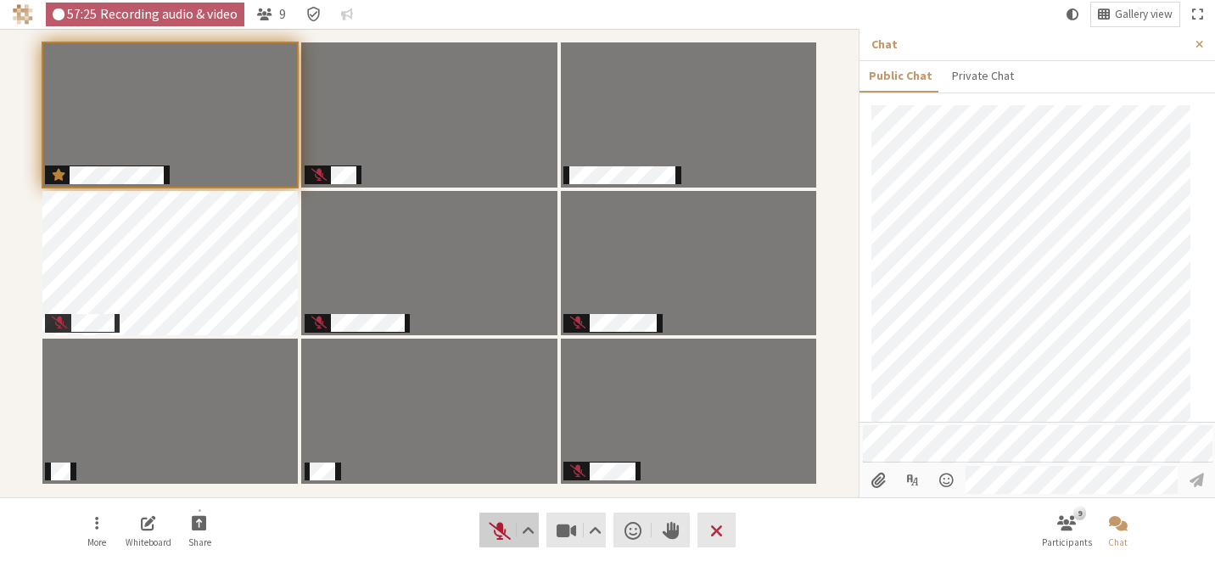
drag, startPoint x: 493, startPoint y: 530, endPoint x: 418, endPoint y: 525, distance: 75.7
click at [418, 525] on nav "More Whiteboard Share Audio Video Send a reaction Raise hand Leave 9 Participan…" at bounding box center [607, 530] width 1069 height 64
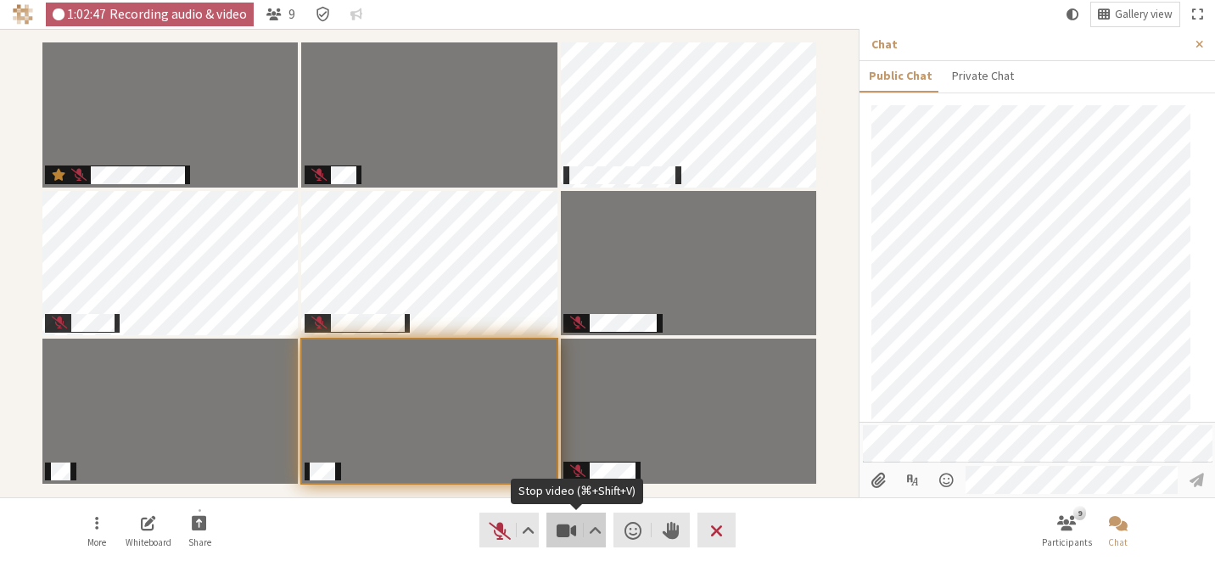
click at [567, 525] on span "Stop video (⌘+Shift+V)" at bounding box center [567, 531] width 24 height 24
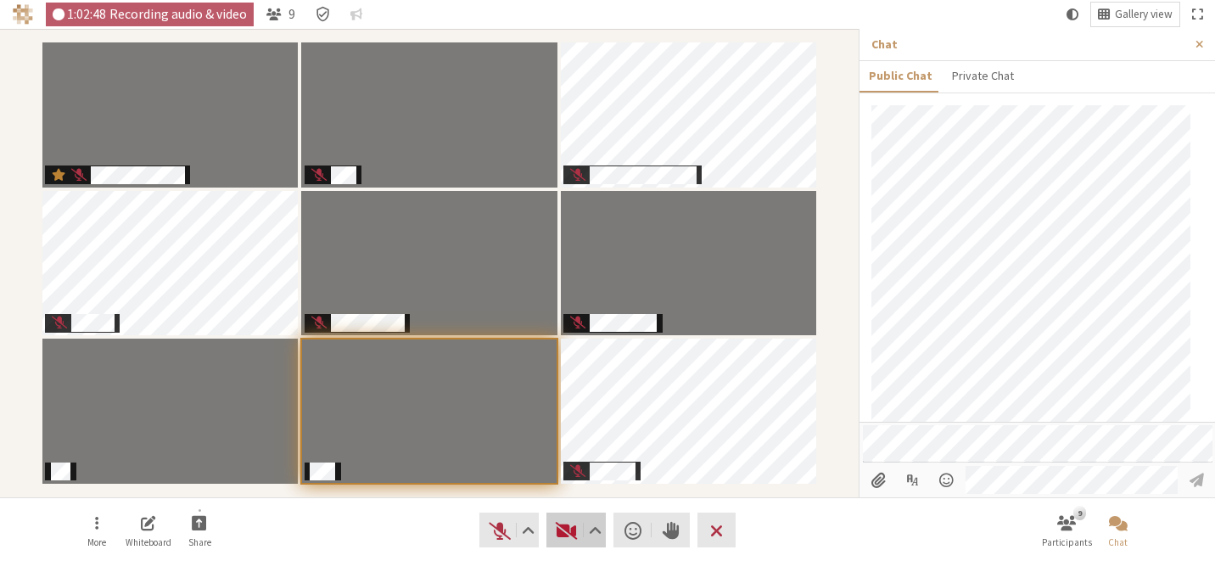
click at [568, 527] on span "Start video (⌘+Shift+V)" at bounding box center [567, 531] width 24 height 24
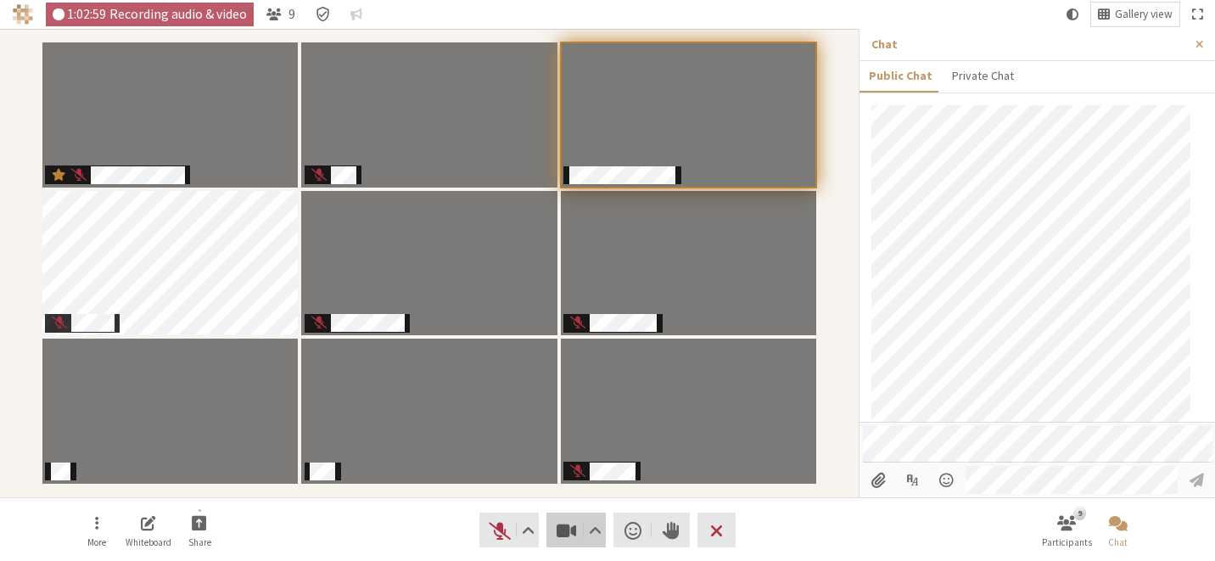
click at [569, 539] on span "Stop video (⌘+Shift+V)" at bounding box center [567, 531] width 24 height 24
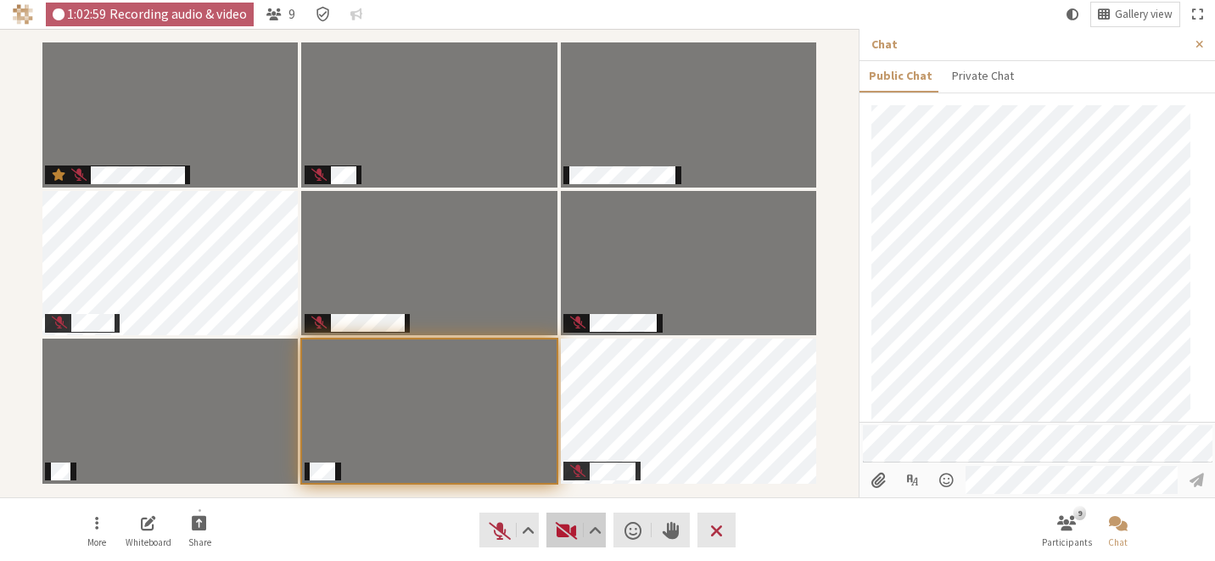
click at [569, 534] on span "Start video (⌘+Shift+V)" at bounding box center [567, 531] width 24 height 24
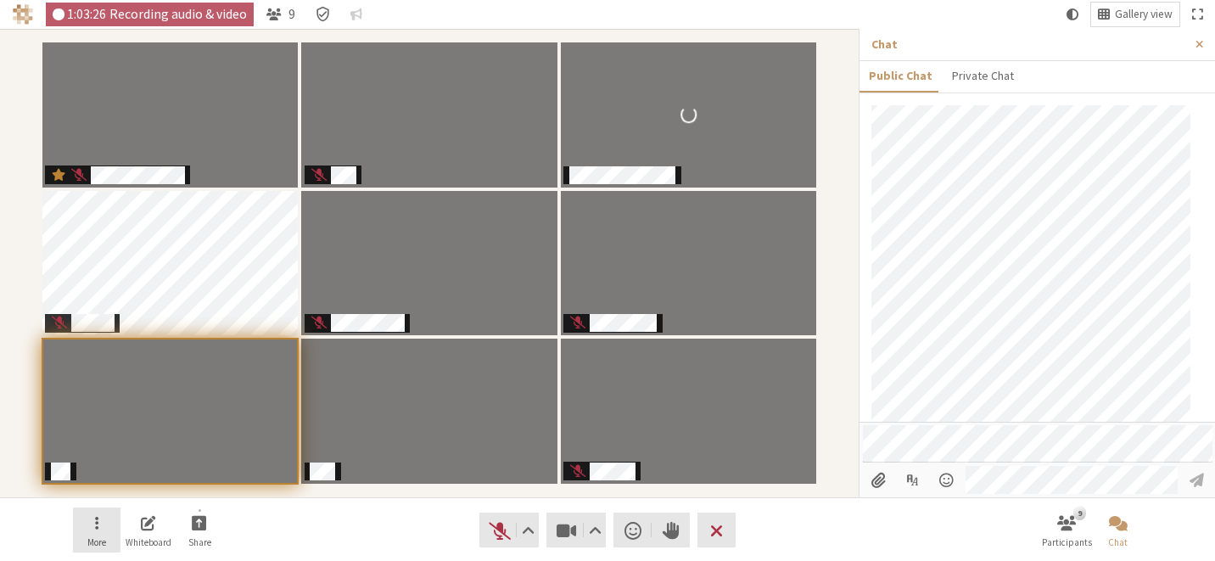
click at [102, 537] on span "More" at bounding box center [96, 542] width 19 height 10
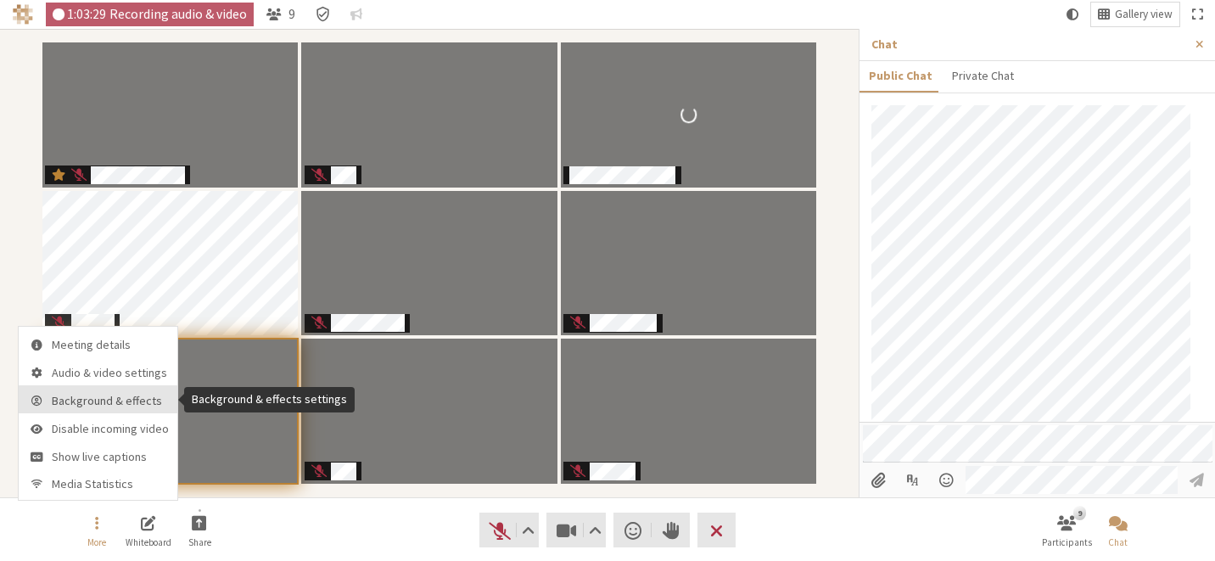
click at [132, 390] on button "Background & effects" at bounding box center [98, 399] width 159 height 28
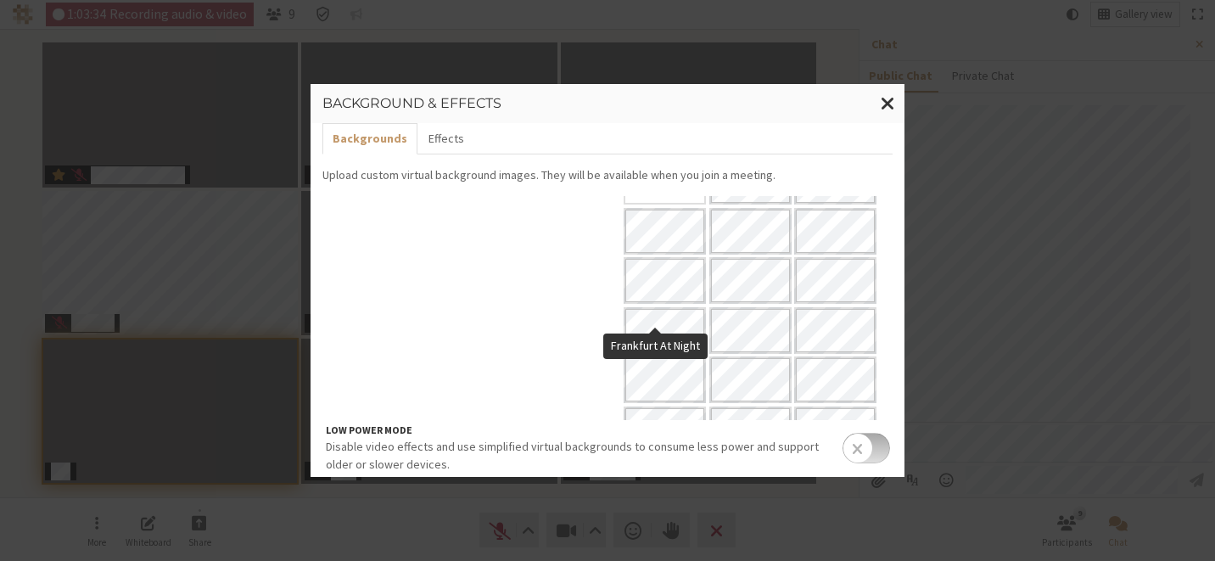
scroll to position [0, 0]
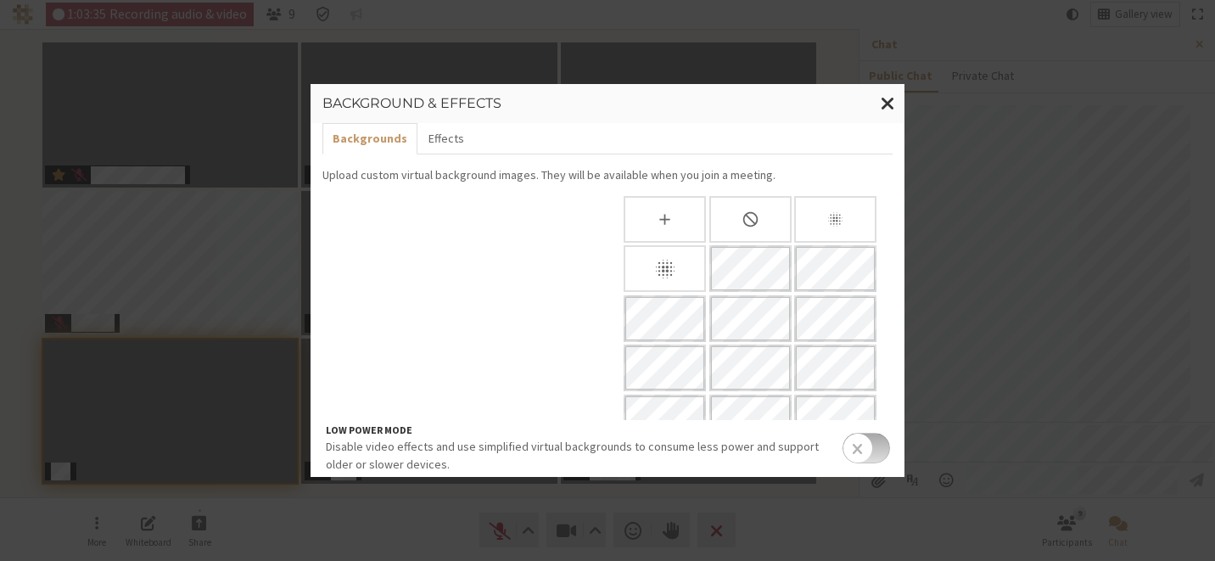
click at [673, 276] on div "Blur background" at bounding box center [665, 268] width 82 height 47
click at [827, 227] on icon "Slightly blur background" at bounding box center [836, 219] width 18 height 18
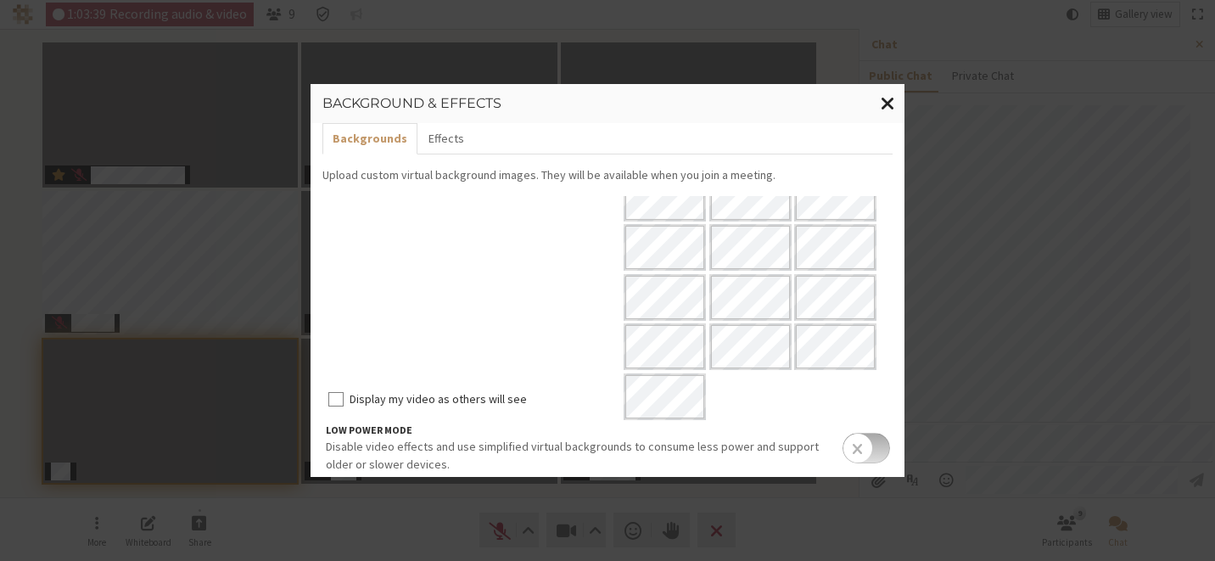
click at [890, 98] on span "Close modal" at bounding box center [888, 103] width 14 height 21
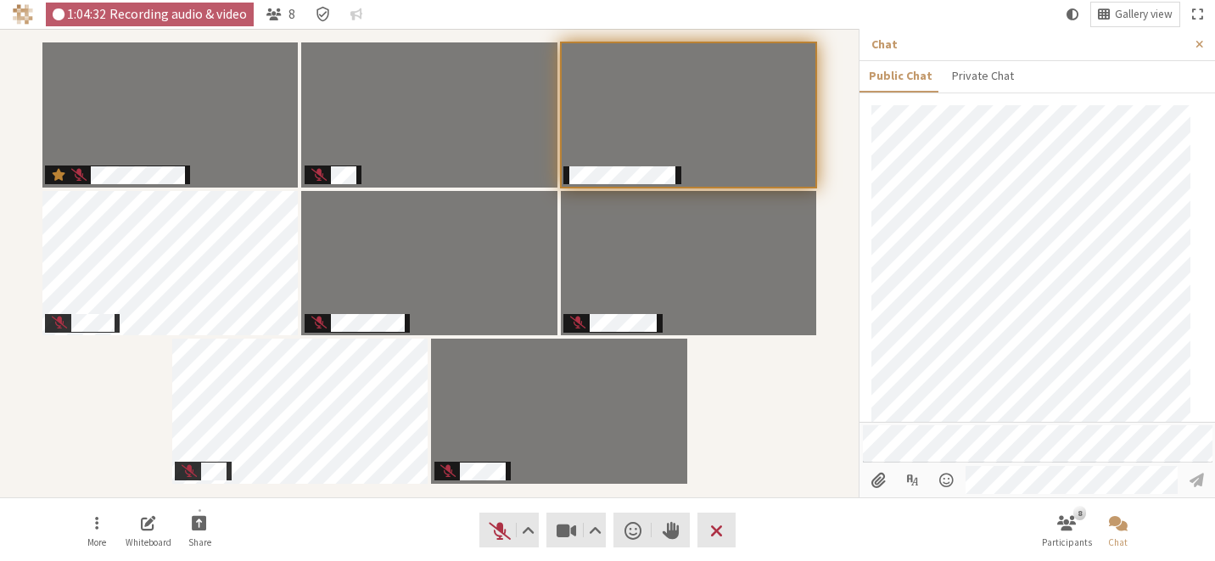
scroll to position [1359, 0]
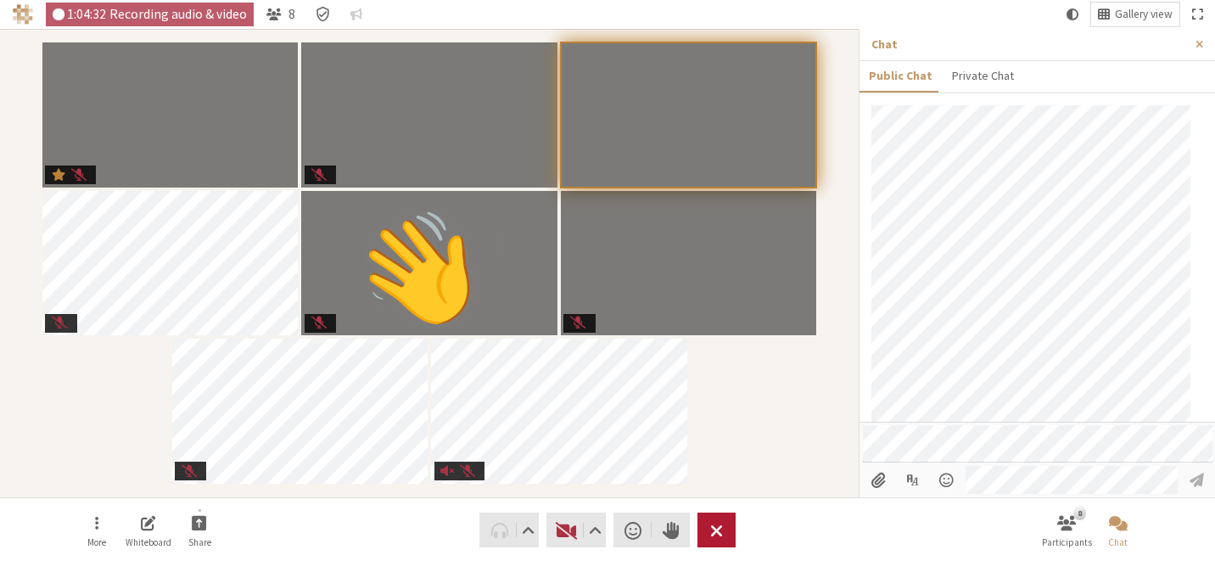
click at [724, 530] on button "Leave" at bounding box center [717, 530] width 38 height 35
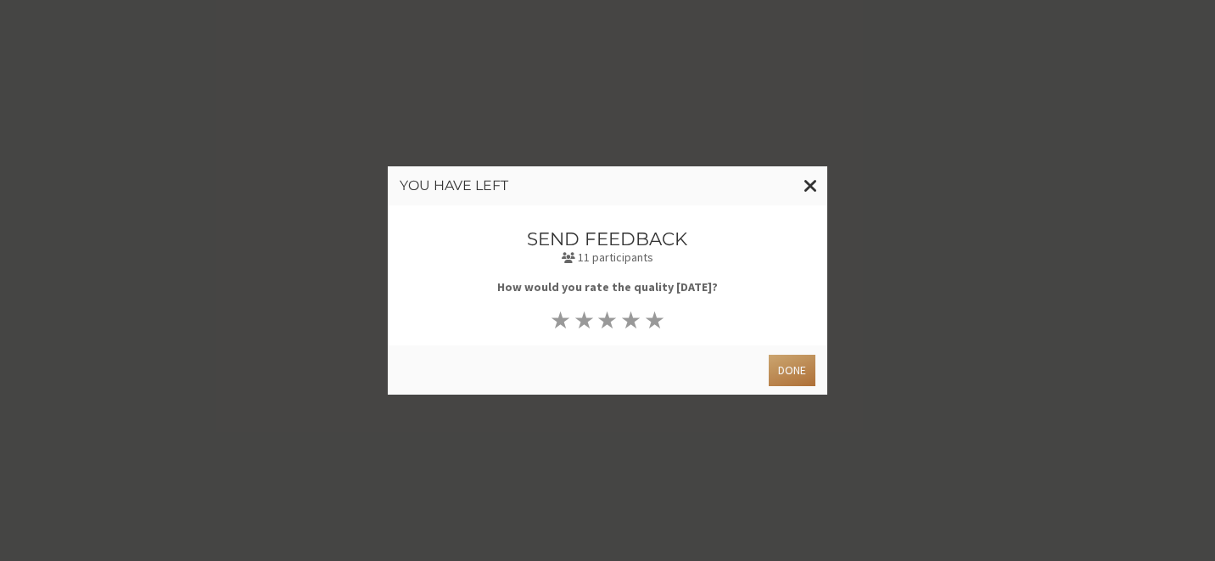
click at [802, 365] on button "Done" at bounding box center [792, 370] width 47 height 31
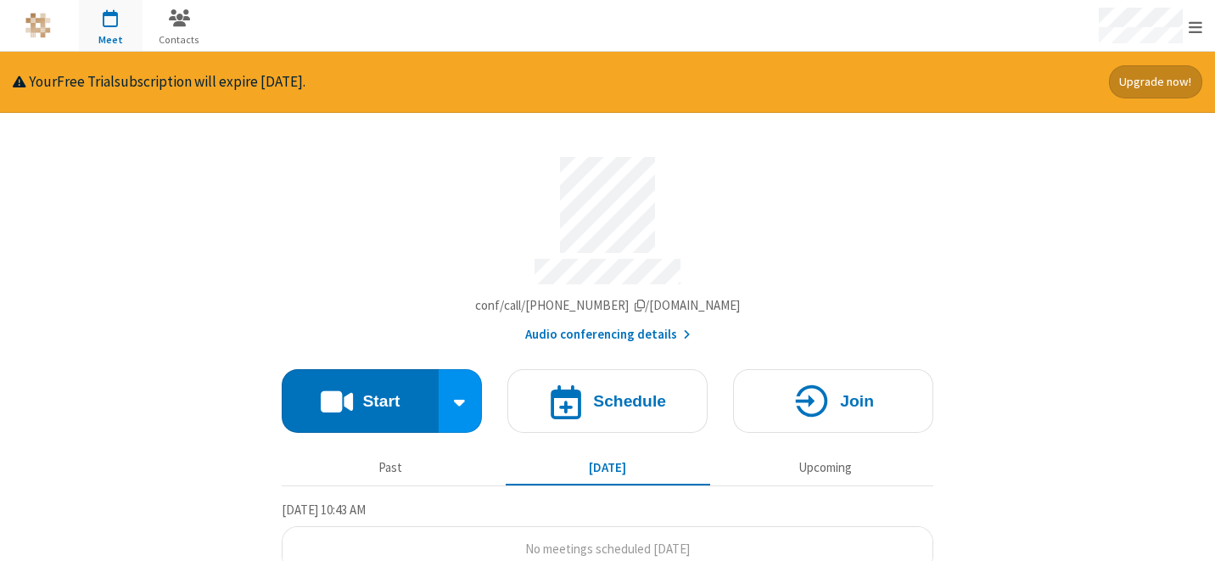
click at [736, 328] on div "Audio conferencing details" at bounding box center [608, 333] width 652 height 22
click at [645, 300] on span "Account details" at bounding box center [640, 305] width 10 height 13
click at [649, 297] on span "iotum-product-412.callbridge.rocks/conf/call/4599082" at bounding box center [608, 305] width 266 height 16
click at [371, 393] on h4 "Start" at bounding box center [380, 401] width 37 height 16
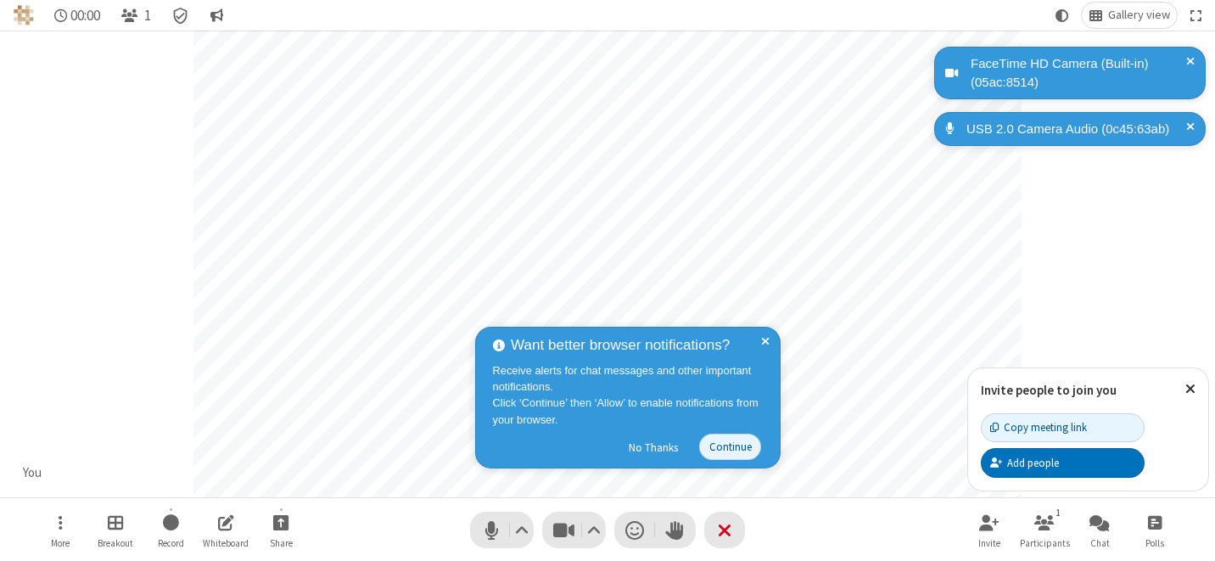
click at [770, 344] on div "Want better browser notifications? Receive alerts for chat messages and other i…" at bounding box center [628, 398] width 306 height 142
click at [767, 337] on span at bounding box center [765, 397] width 8 height 127
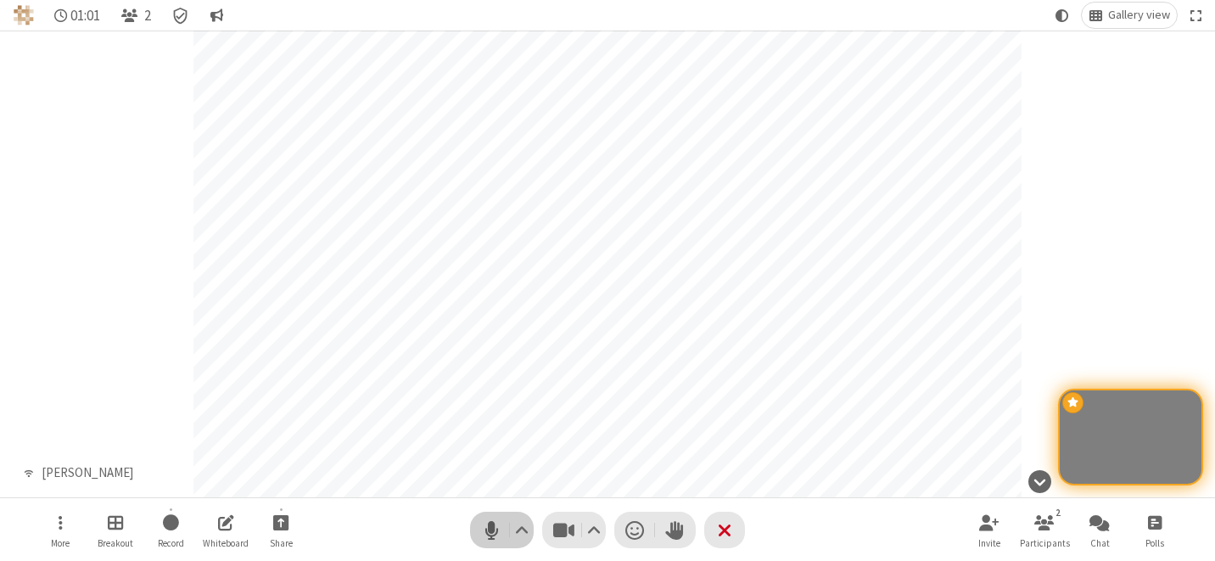
click at [489, 534] on span "Mute (⌘+Shift+A)" at bounding box center [491, 530] width 25 height 25
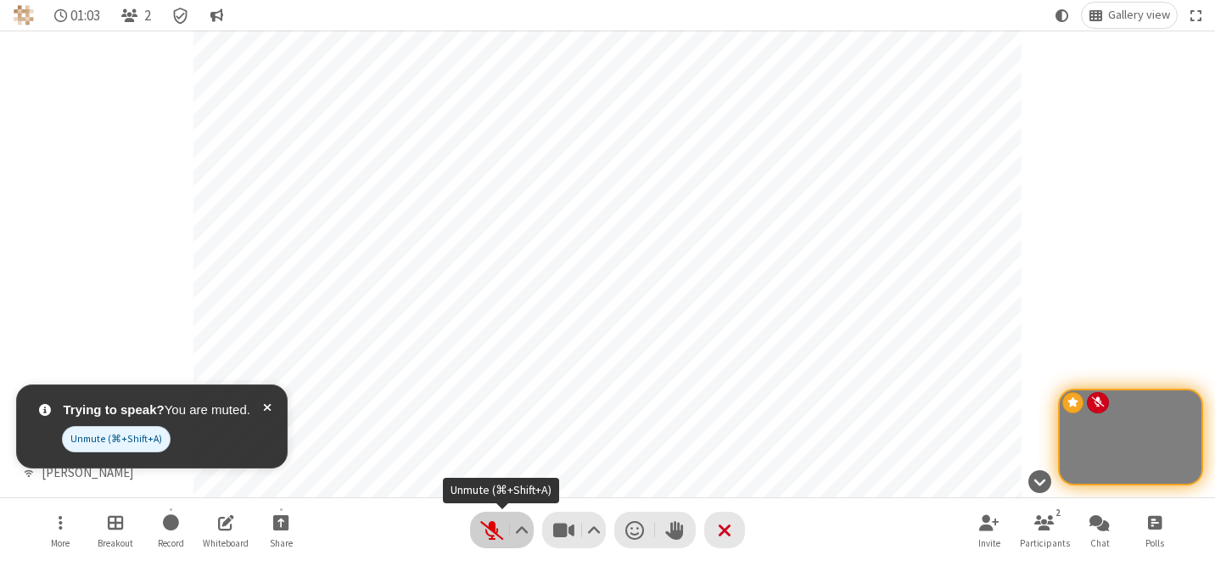
click at [501, 536] on span "Unmute (⌘+Shift+A)" at bounding box center [491, 530] width 25 height 25
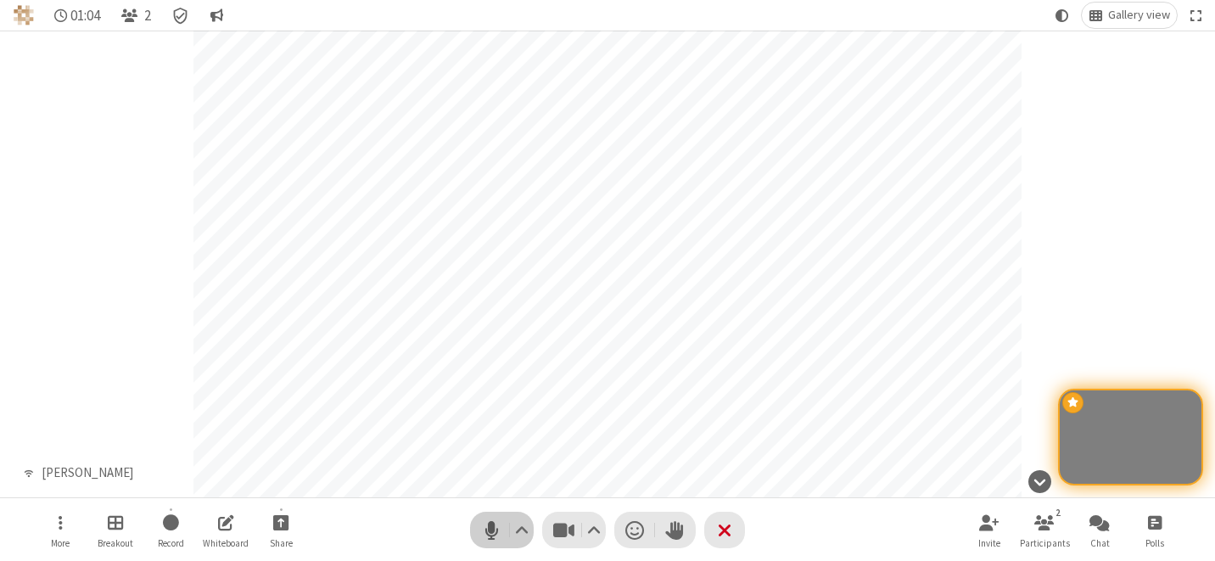
click at [495, 532] on span "Mute (⌘+Shift+A)" at bounding box center [491, 530] width 25 height 25
click at [495, 532] on span "Unmute (⌘+Shift+A)" at bounding box center [491, 530] width 25 height 25
click at [499, 518] on span "Mute (⌘+Shift+A)" at bounding box center [491, 530] width 25 height 25
click at [487, 519] on span "Unmute (⌘+Shift+A)" at bounding box center [491, 530] width 25 height 25
click at [483, 530] on span "Mute (⌘+Shift+A)" at bounding box center [491, 530] width 25 height 25
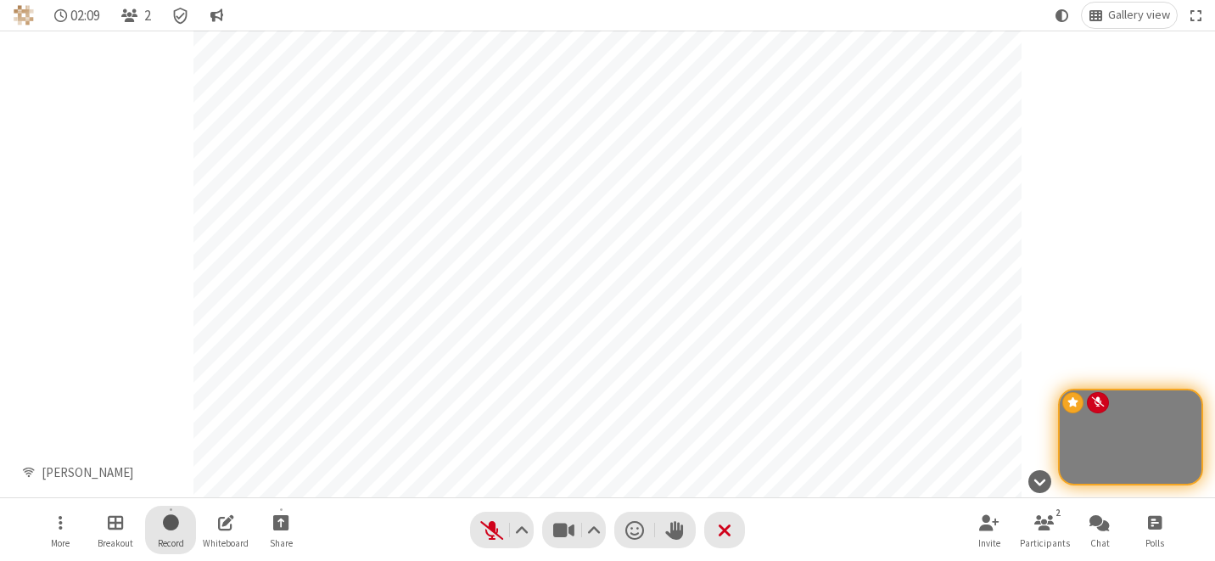
click at [172, 532] on span "Start recording" at bounding box center [171, 522] width 16 height 21
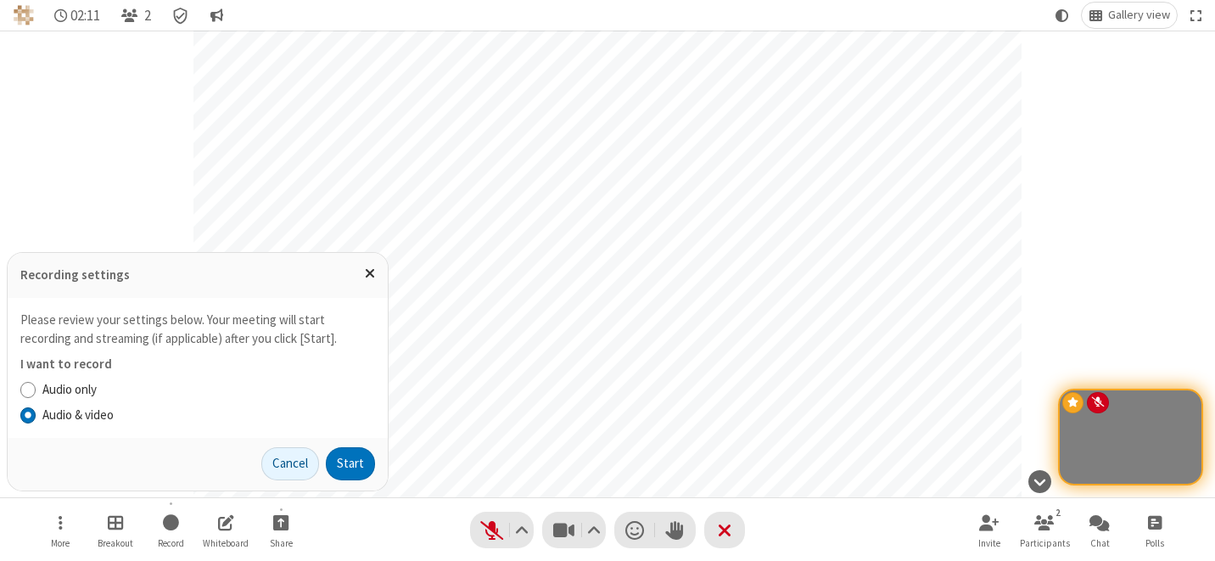
click at [104, 396] on label "Audio only" at bounding box center [208, 390] width 333 height 20
click at [36, 396] on input "Audio only" at bounding box center [28, 389] width 16 height 18
click at [360, 456] on button "Start" at bounding box center [350, 464] width 49 height 34
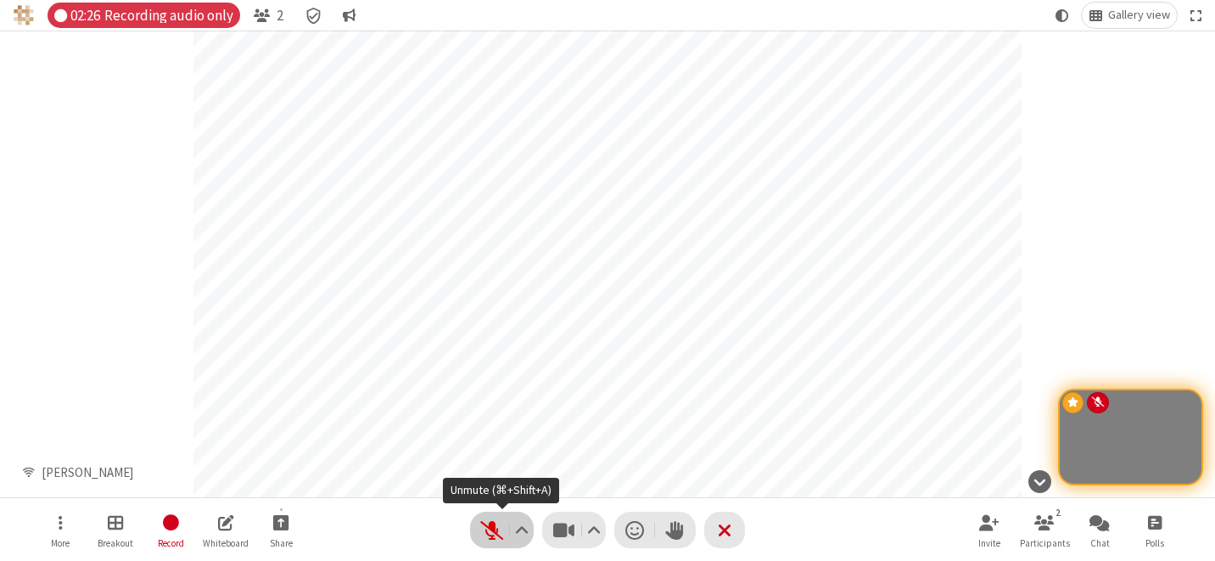
click at [495, 539] on span "Unmute (⌘+Shift+A)" at bounding box center [491, 530] width 25 height 25
click at [494, 541] on span "Mute (⌘+Shift+A)" at bounding box center [491, 530] width 25 height 25
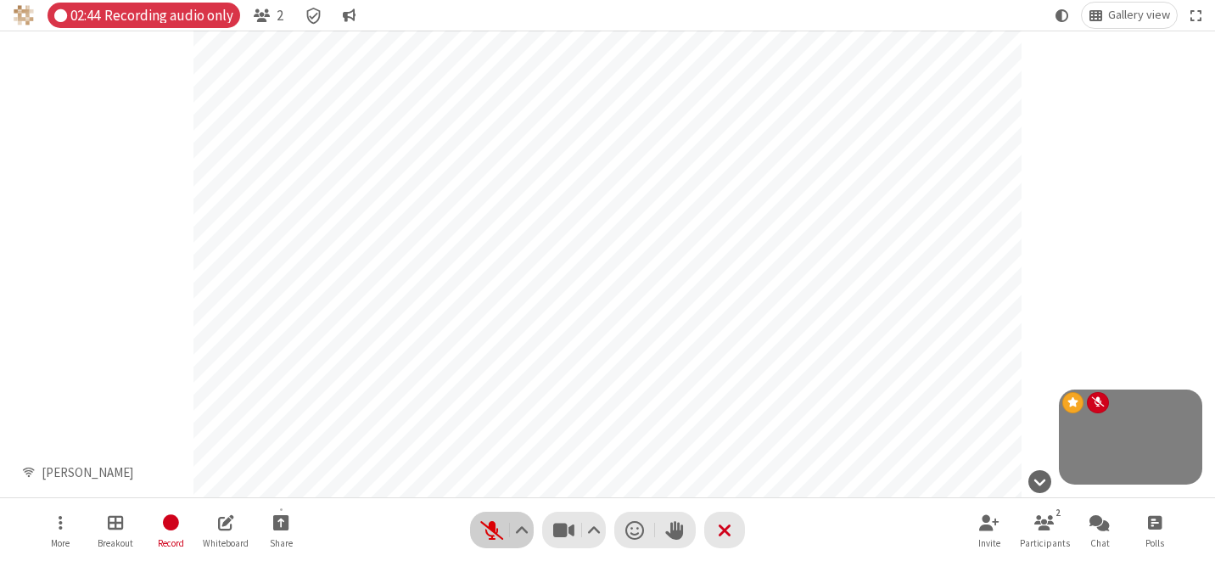
click at [477, 526] on button "Audio" at bounding box center [502, 530] width 64 height 36
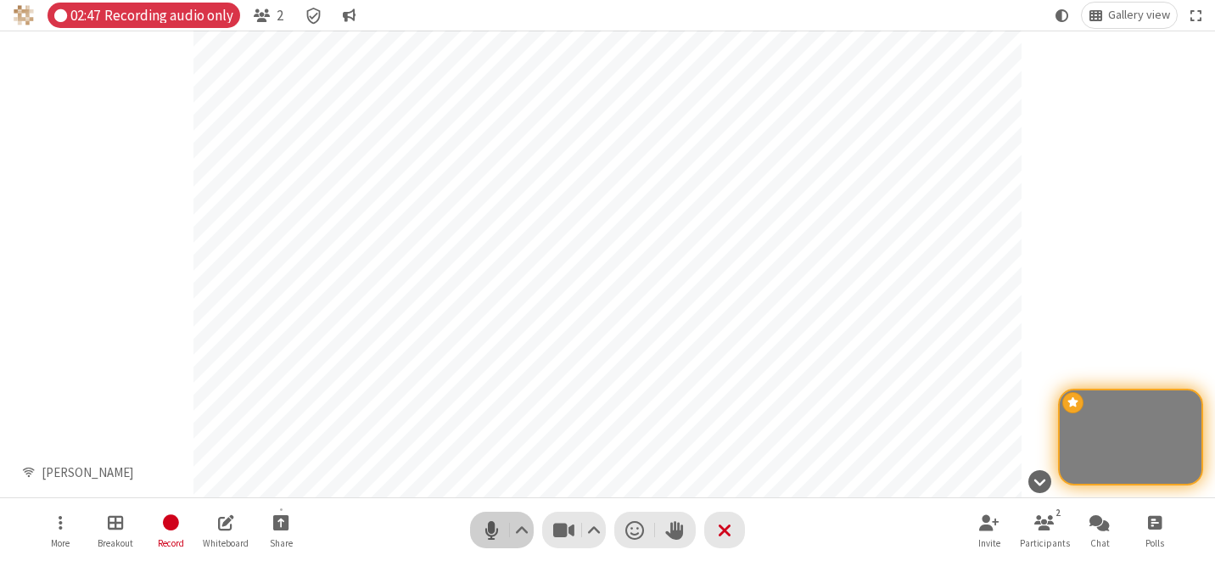
click at [481, 530] on span "Mute (⌘+Shift+A)" at bounding box center [491, 530] width 25 height 25
click at [173, 527] on span "Stop recording" at bounding box center [170, 522] width 20 height 21
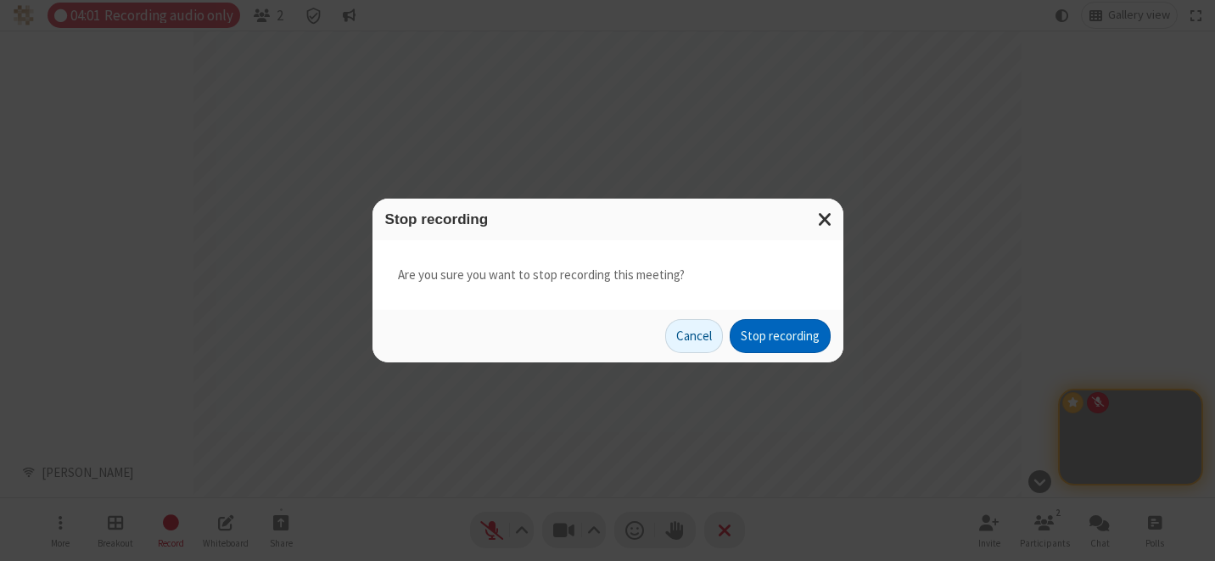
click at [762, 335] on button "Stop recording" at bounding box center [780, 336] width 101 height 34
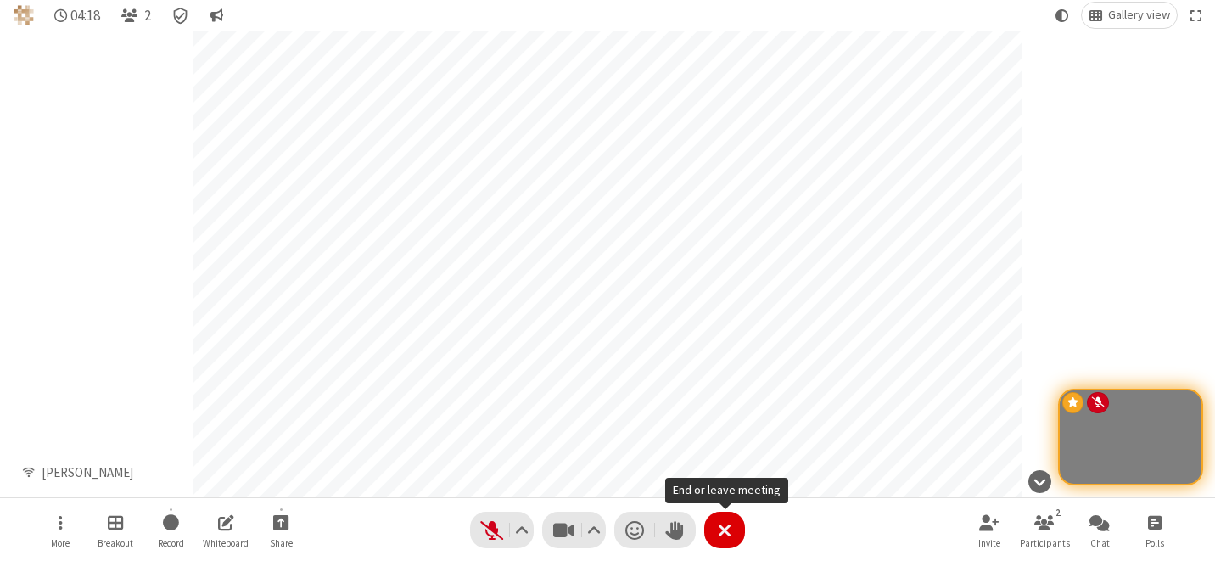
click at [732, 530] on button "Leave" at bounding box center [724, 530] width 41 height 36
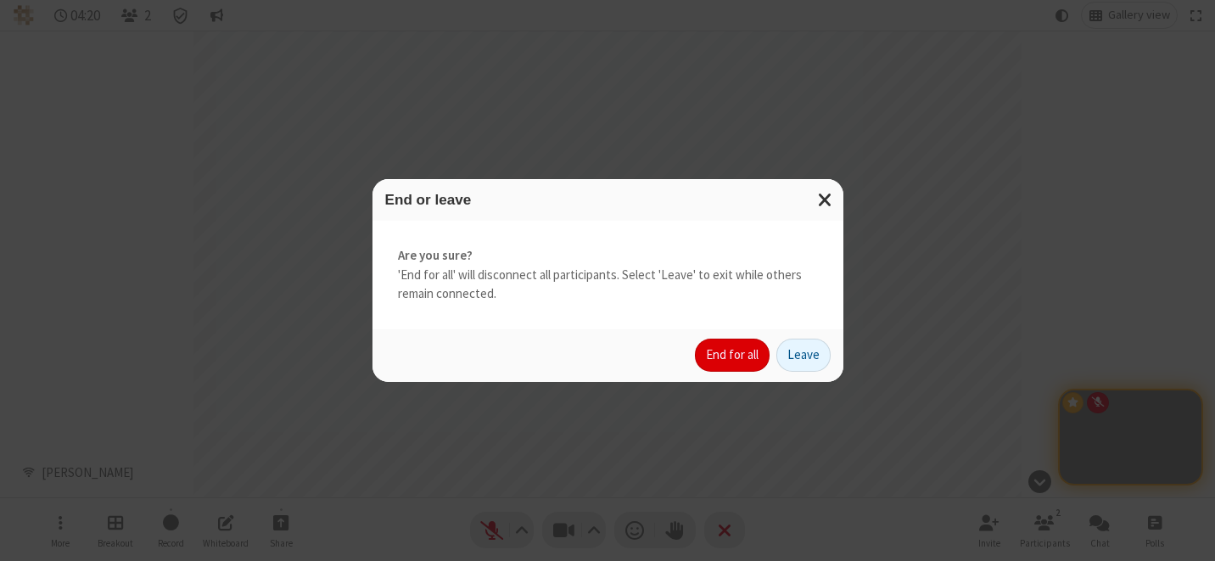
click at [750, 363] on button "End for all" at bounding box center [732, 356] width 75 height 34
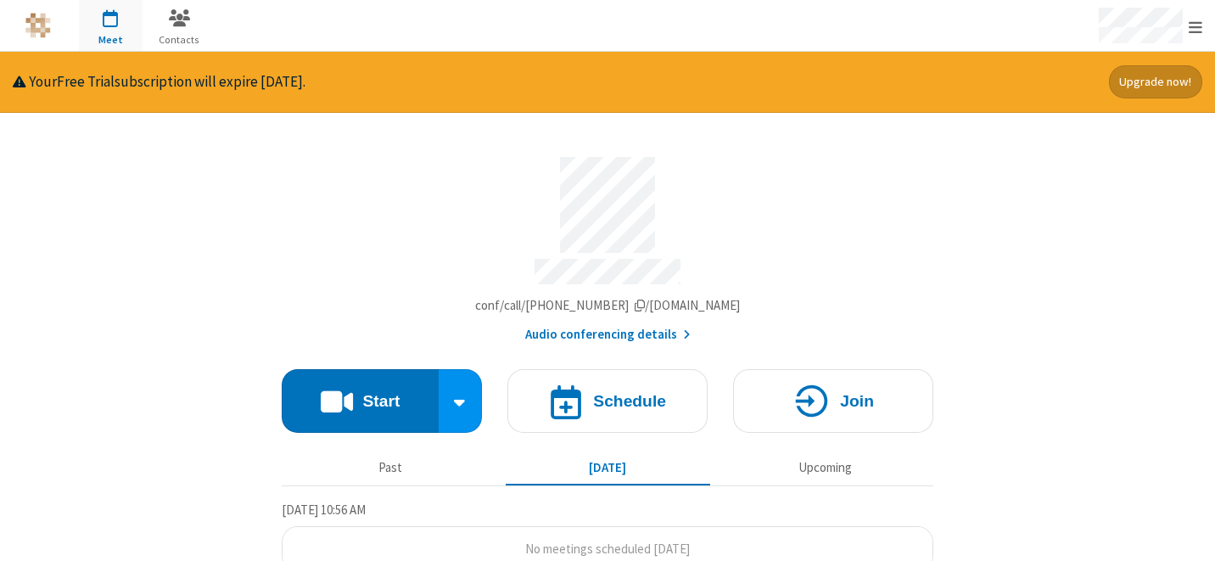
click at [391, 271] on div "Account details" at bounding box center [608, 274] width 652 height 31
click at [339, 386] on span at bounding box center [337, 401] width 32 height 32
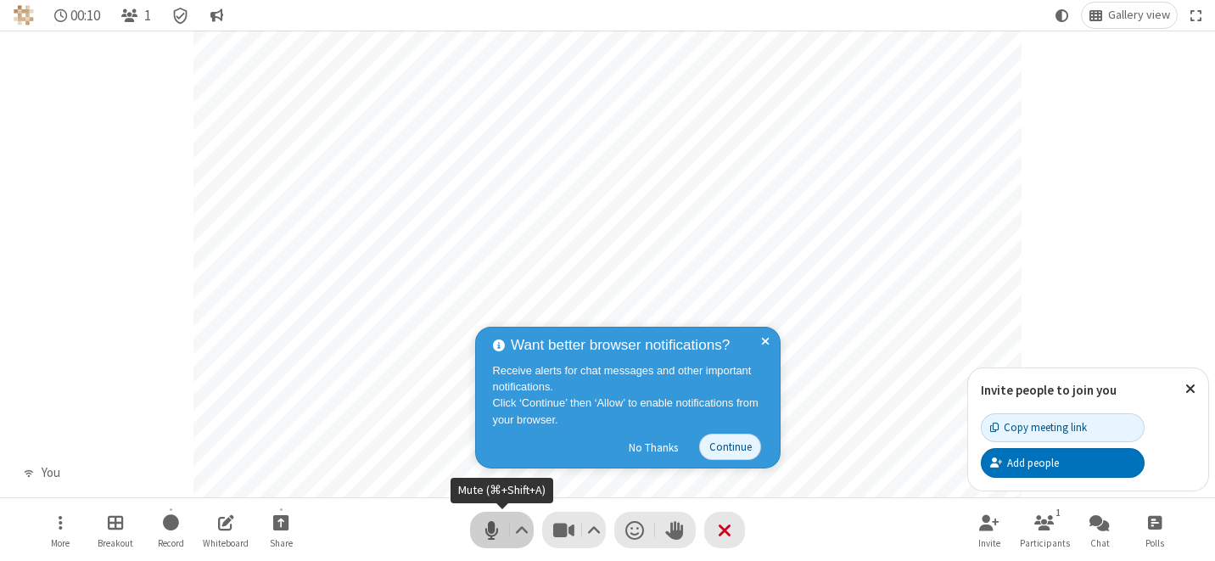
click at [479, 531] on span "Mute (⌘+Shift+A)" at bounding box center [491, 530] width 25 height 25
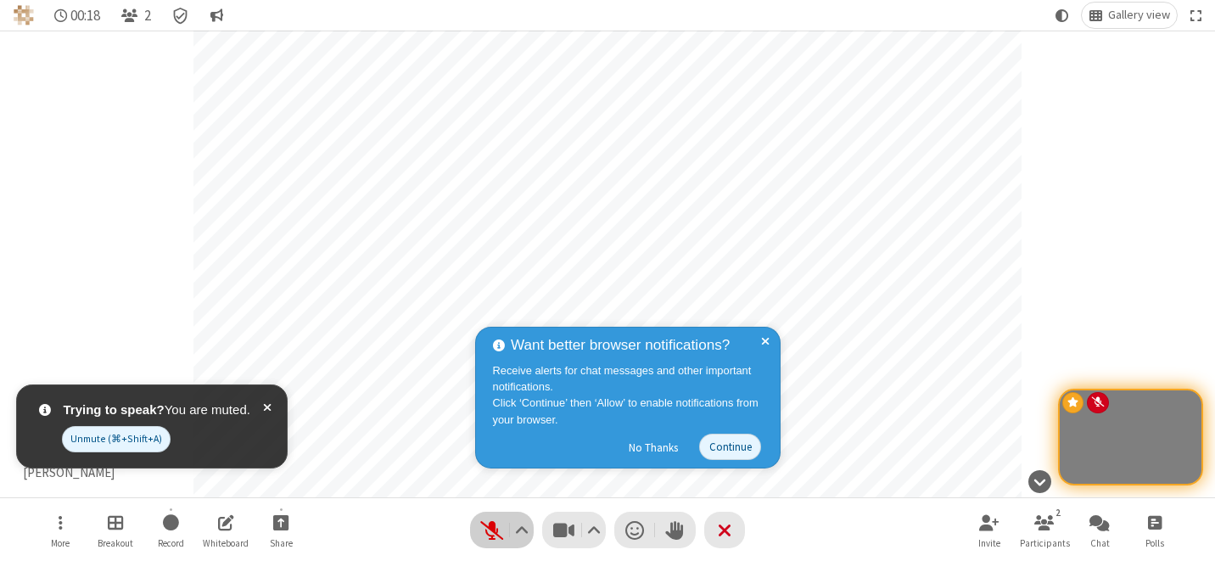
click at [490, 529] on span "Unmute (⌘+Shift+A)" at bounding box center [491, 530] width 25 height 25
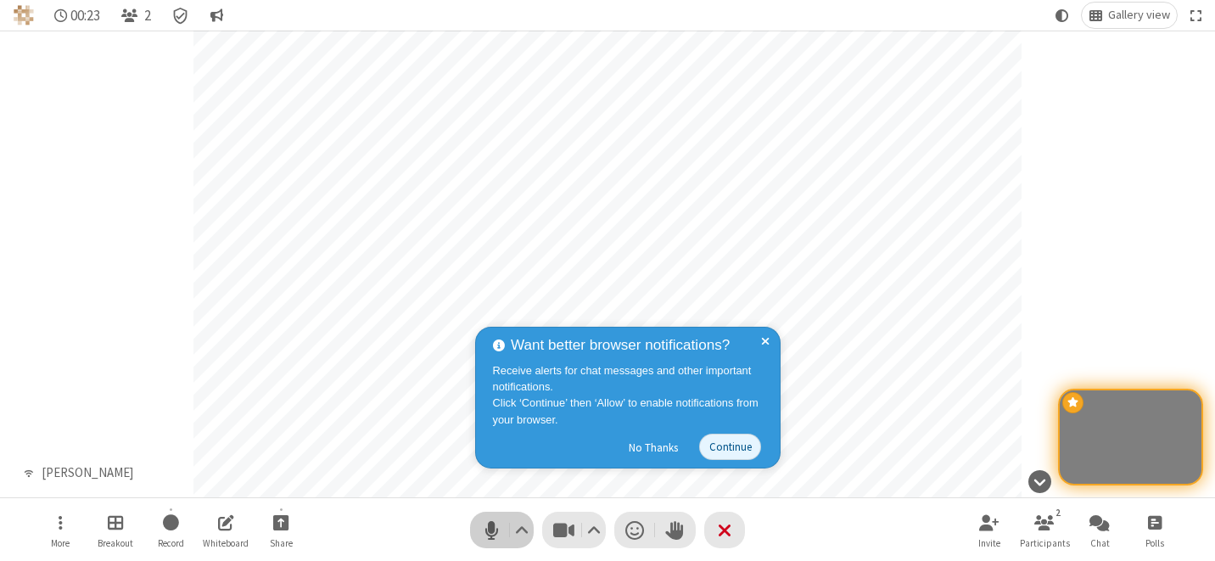
click at [491, 531] on span "Mute (⌘+Shift+A)" at bounding box center [491, 530] width 25 height 25
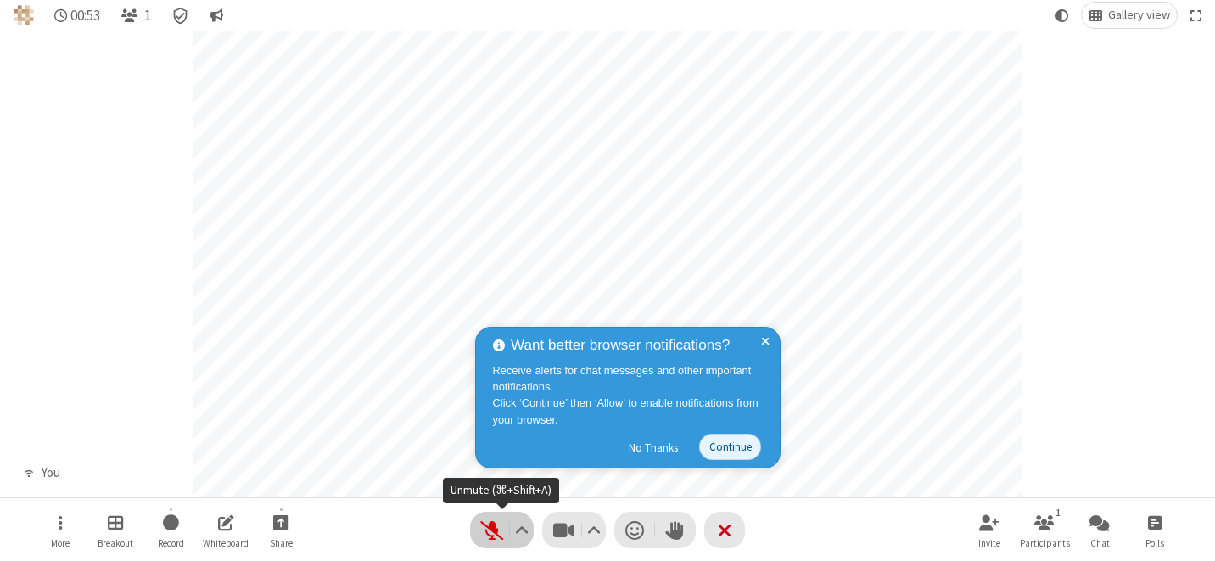
click at [494, 532] on span "Unmute (⌘+Shift+A)" at bounding box center [491, 530] width 25 height 25
click at [494, 532] on span "Mute (⌘+Shift+A)" at bounding box center [491, 530] width 25 height 25
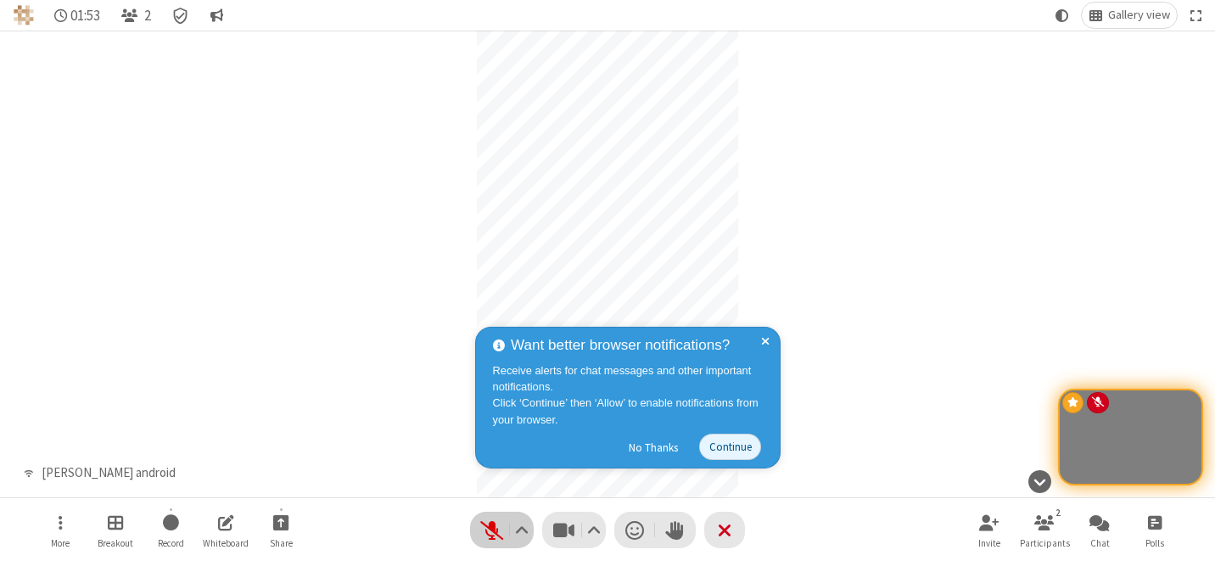
click at [479, 534] on span "Unmute (⌘+Shift+A)" at bounding box center [491, 530] width 25 height 25
click at [503, 525] on span "Mute (⌘+Shift+A)" at bounding box center [491, 530] width 25 height 25
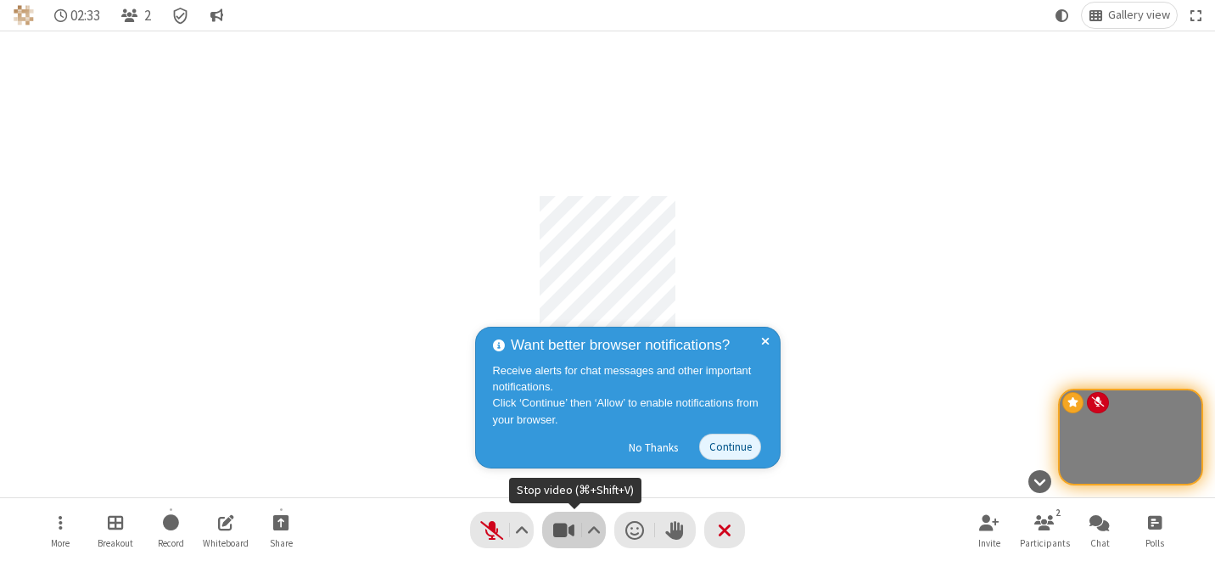
click at [563, 518] on span "Stop video (⌘+Shift+V)" at bounding box center [563, 530] width 25 height 25
